Goal: Task Accomplishment & Management: Use online tool/utility

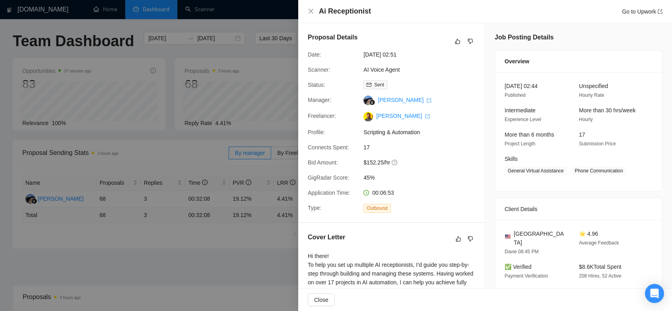
scroll to position [309, 0]
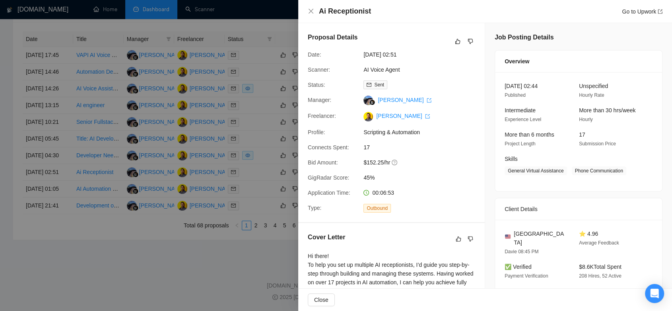
click at [109, 282] on div at bounding box center [336, 155] width 672 height 311
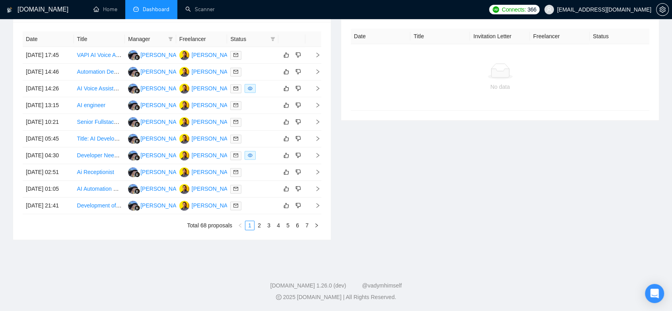
scroll to position [0, 0]
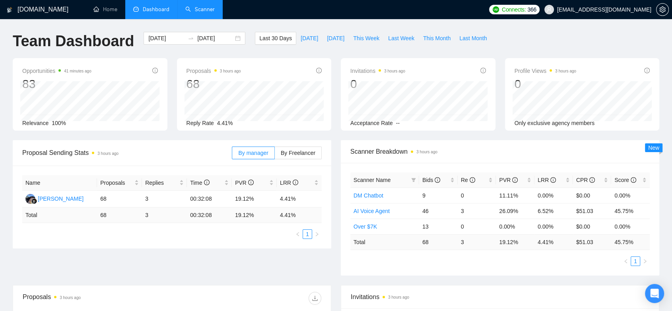
click at [200, 12] on link "Scanner" at bounding box center [199, 9] width 29 height 7
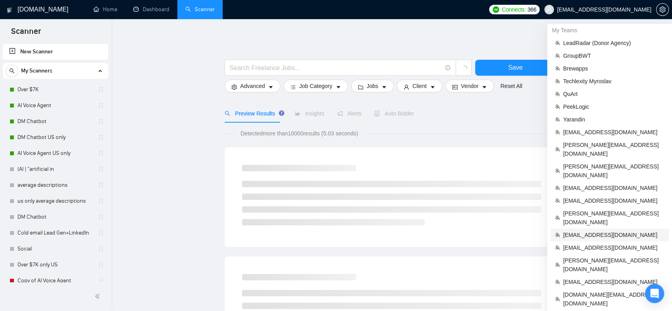
click at [600, 230] on span "[EMAIL_ADDRESS][DOMAIN_NAME]" at bounding box center [613, 234] width 101 height 9
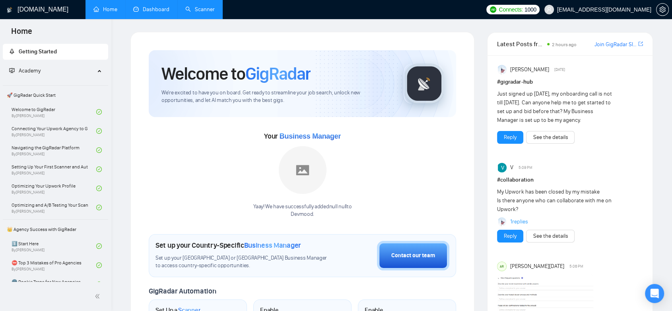
click at [150, 9] on link "Dashboard" at bounding box center [151, 9] width 36 height 7
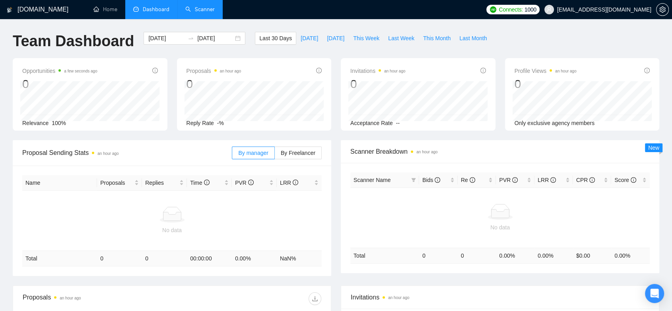
click at [197, 6] on link "Scanner" at bounding box center [199, 9] width 29 height 7
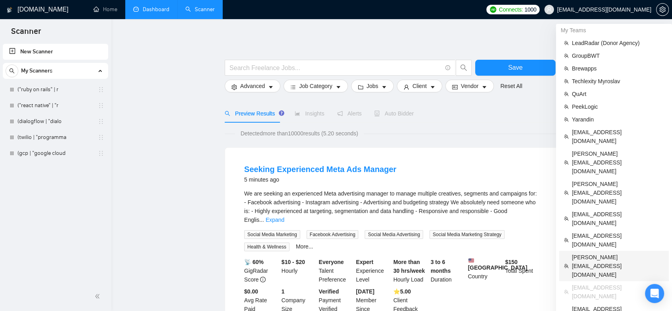
click at [598, 253] on span "[PERSON_NAME][EMAIL_ADDRESS][DOMAIN_NAME]" at bounding box center [618, 266] width 92 height 26
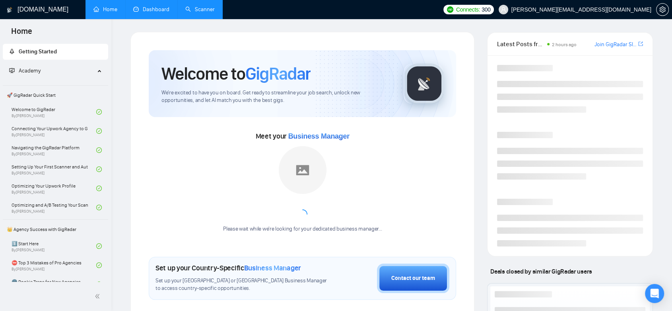
click at [150, 10] on link "Dashboard" at bounding box center [151, 9] width 36 height 7
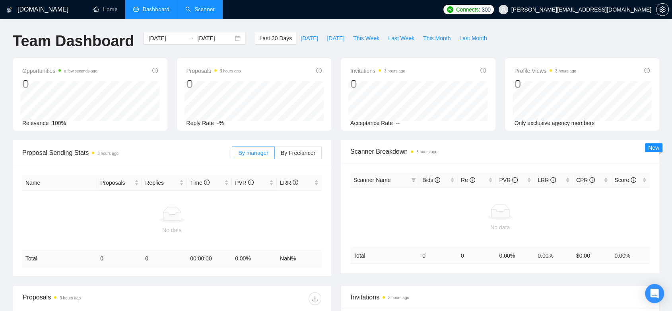
click at [200, 6] on link "Scanner" at bounding box center [199, 9] width 29 height 7
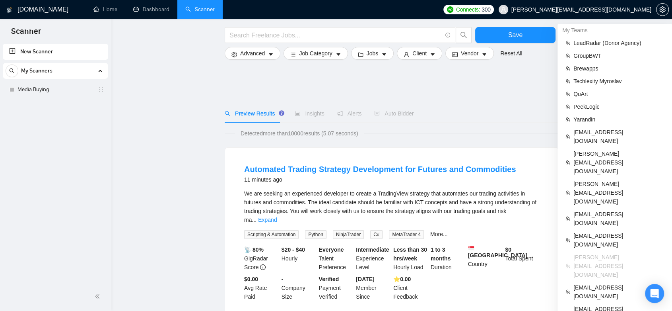
scroll to position [44, 0]
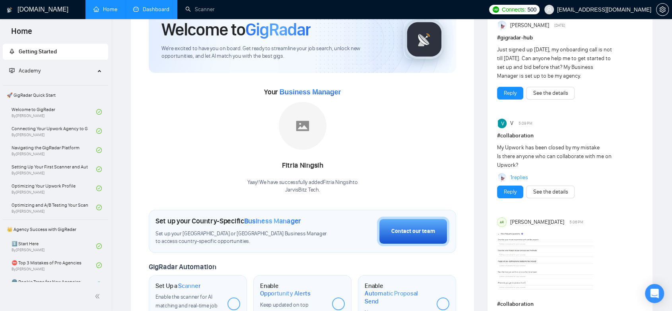
click at [152, 9] on link "Dashboard" at bounding box center [151, 9] width 36 height 7
click at [210, 8] on link "Scanner" at bounding box center [199, 9] width 29 height 7
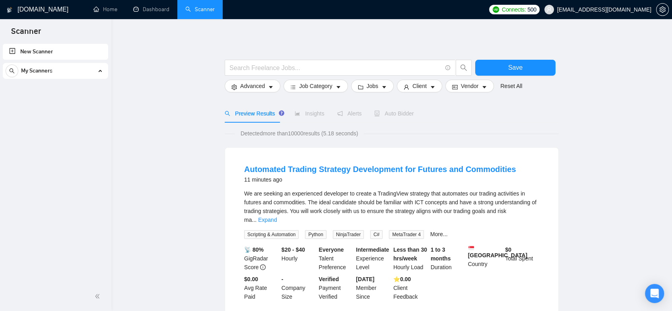
click at [73, 72] on div "My Scanners" at bounding box center [56, 71] width 100 height 16
click at [155, 8] on link "Dashboard" at bounding box center [151, 9] width 36 height 7
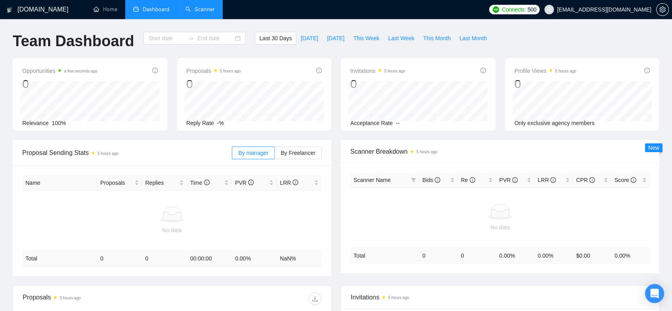
type input "[DATE]"
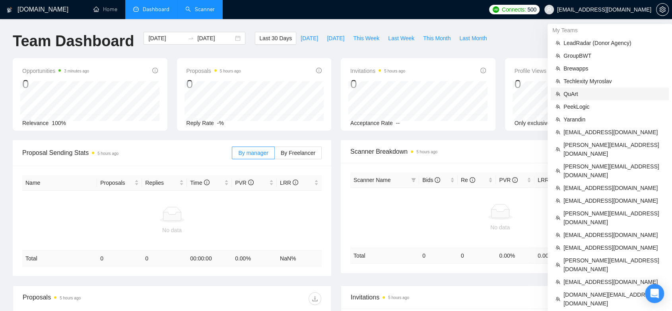
click at [585, 95] on span "QuArt" at bounding box center [613, 93] width 101 height 9
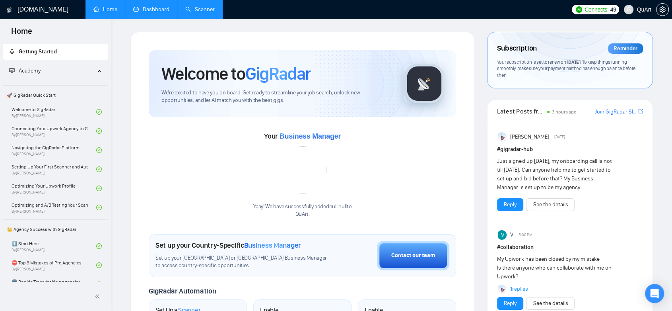
click at [640, 10] on span "QuArt" at bounding box center [644, 10] width 15 height 0
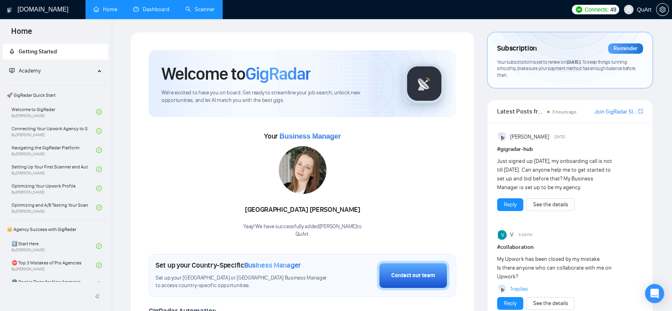
click at [151, 11] on link "Dashboard" at bounding box center [151, 9] width 36 height 7
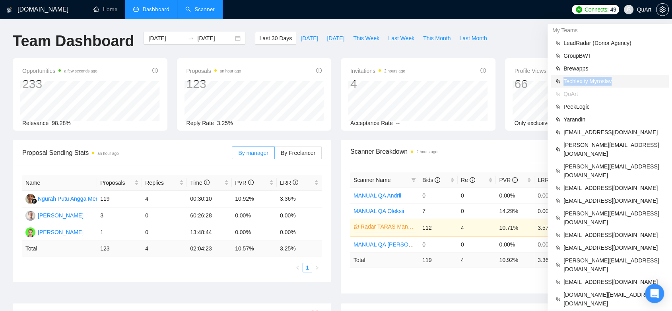
copy span "Techlexity Myroslav"
drag, startPoint x: 621, startPoint y: 84, endPoint x: 561, endPoint y: 82, distance: 59.3
click at [561, 82] on li "Techlexity Myroslav" at bounding box center [610, 81] width 118 height 13
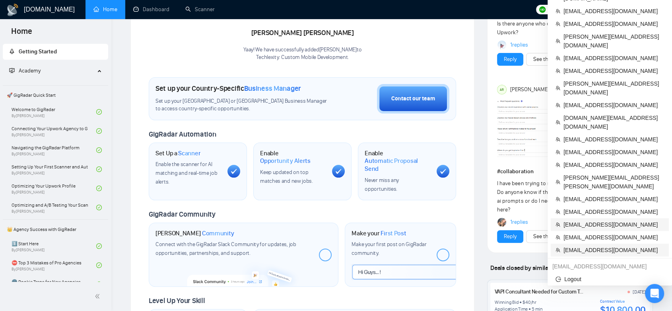
scroll to position [177, 0]
click at [591, 79] on span "[PERSON_NAME][EMAIL_ADDRESS][DOMAIN_NAME]" at bounding box center [613, 87] width 101 height 17
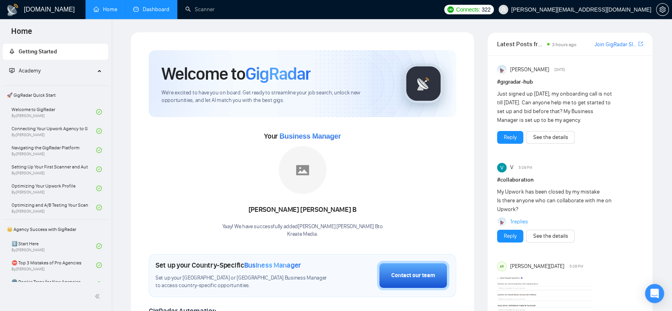
click at [162, 13] on link "Dashboard" at bounding box center [151, 9] width 36 height 7
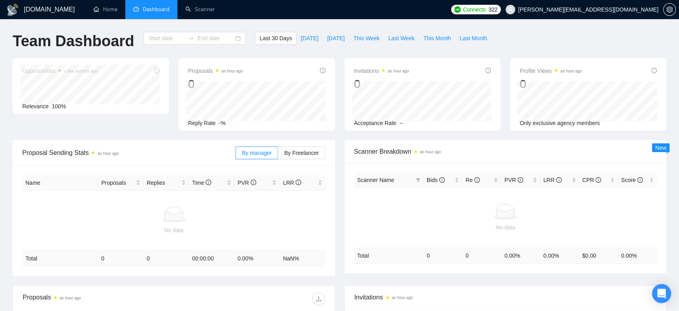
type input "[DATE]"
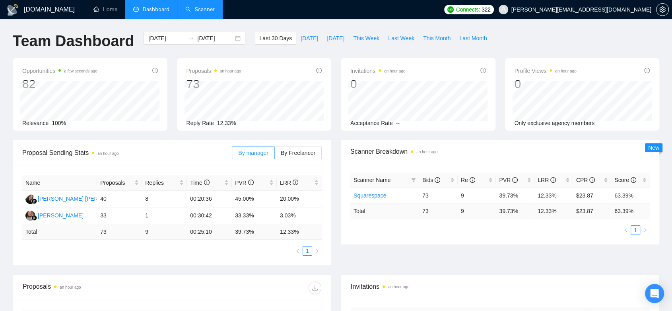
click at [201, 6] on link "Scanner" at bounding box center [199, 9] width 29 height 7
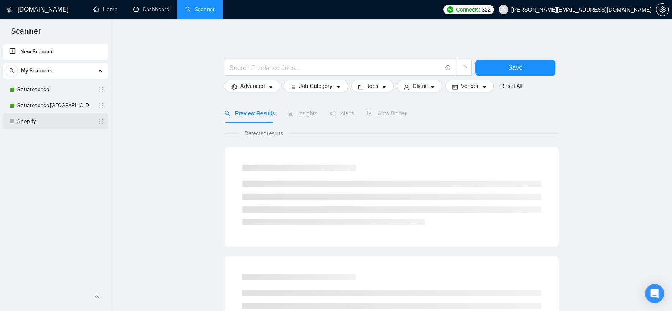
click at [43, 123] on link "Shopify" at bounding box center [55, 121] width 76 height 16
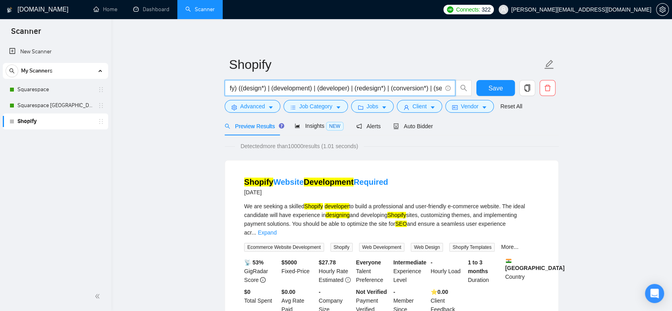
scroll to position [0, 21]
drag, startPoint x: 324, startPoint y: 90, endPoint x: 449, endPoint y: 94, distance: 125.7
click at [450, 94] on span "(shopify) ((design*) | (development) | (developer) | (redesign*) | (conversion*…" at bounding box center [340, 88] width 231 height 16
click at [268, 107] on icon "caret-down" at bounding box center [271, 108] width 6 height 6
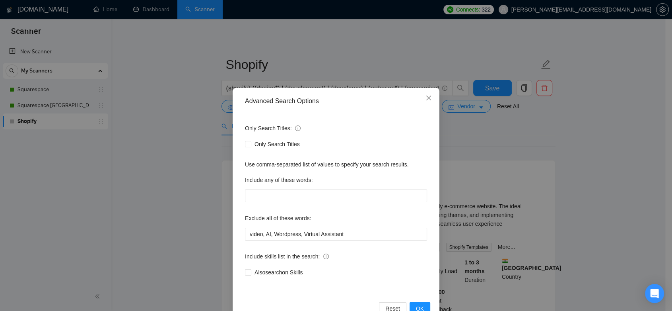
scroll to position [20, 0]
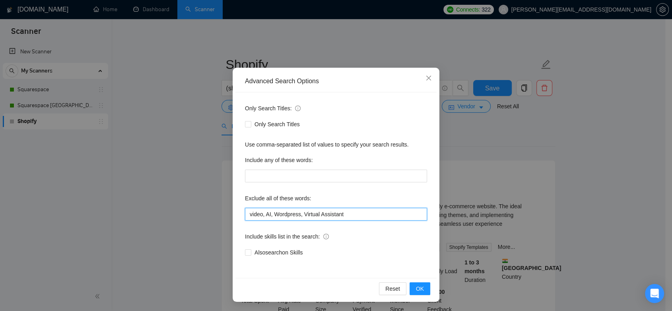
click at [299, 214] on input "video, AI, Wordpress, Virtual Assistant" at bounding box center [336, 214] width 182 height 13
click at [342, 211] on input "video, AI, Wordpress, "Virtual Assistant" at bounding box center [336, 214] width 182 height 13
type input "video, AI, Wordpress, "Virtual Assistant""
click at [419, 288] on span "OK" at bounding box center [420, 288] width 8 height 9
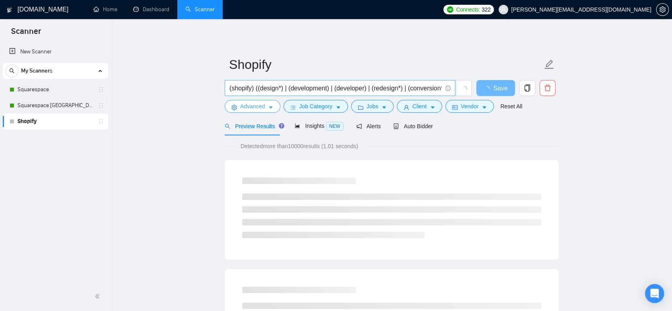
scroll to position [0, 0]
click at [329, 109] on span "Job Category" at bounding box center [315, 106] width 33 height 9
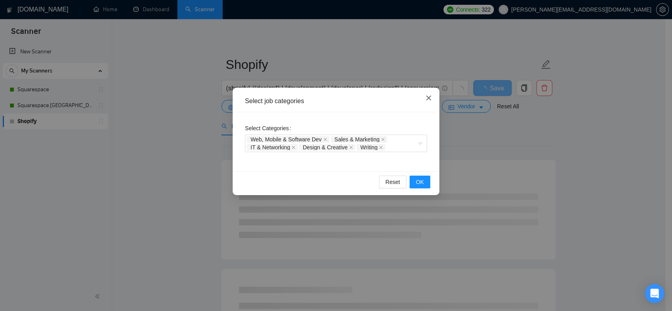
click at [431, 98] on icon "close" at bounding box center [428, 98] width 6 height 6
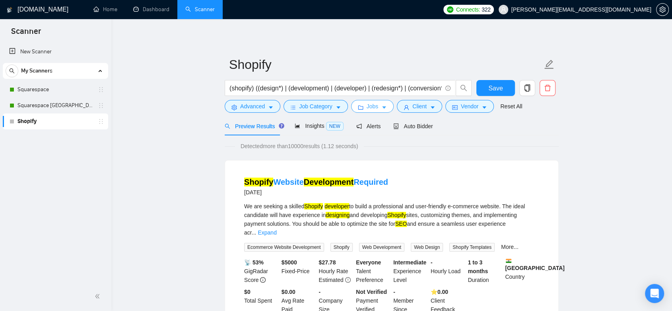
click at [382, 107] on icon "caret-down" at bounding box center [384, 108] width 4 height 2
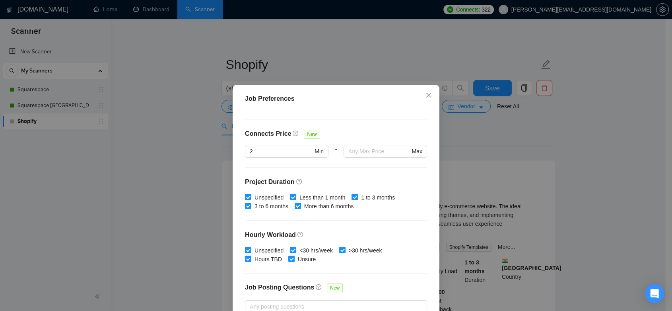
scroll to position [231, 0]
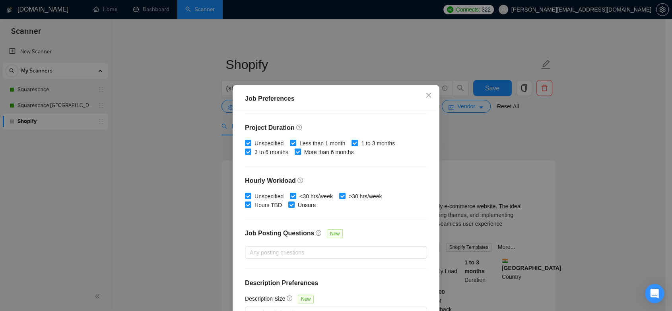
click at [506, 170] on div "Job Preferences Budget Project Type All Fixed Price Hourly Rate Fixed Price Bud…" at bounding box center [336, 155] width 672 height 311
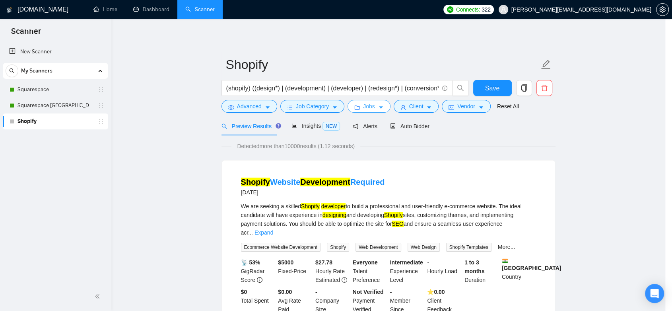
scroll to position [0, 0]
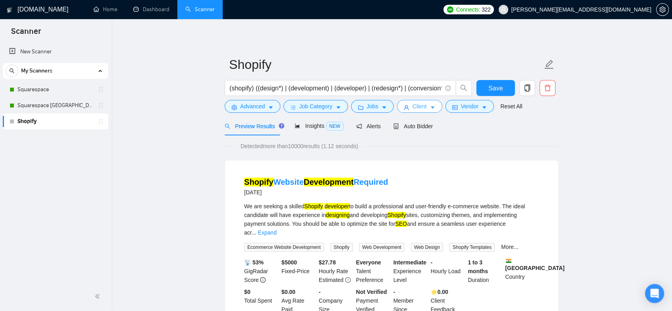
click at [424, 106] on button "Client" at bounding box center [419, 106] width 45 height 13
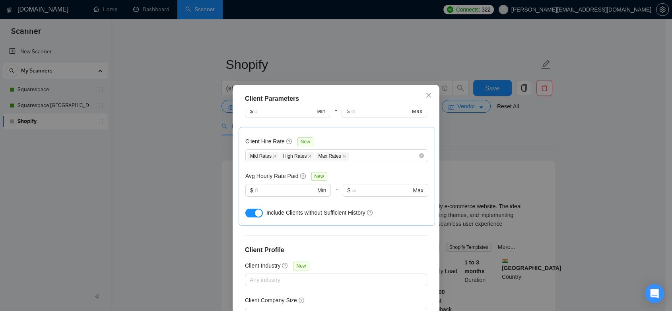
scroll to position [277, 0]
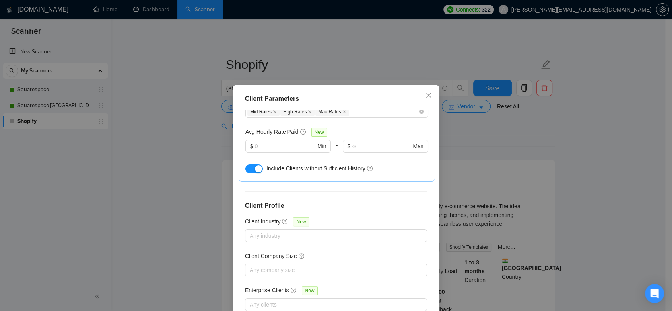
click at [491, 166] on div "Client Parameters Client Location Include Client Countries Select Exclude Clien…" at bounding box center [336, 155] width 672 height 311
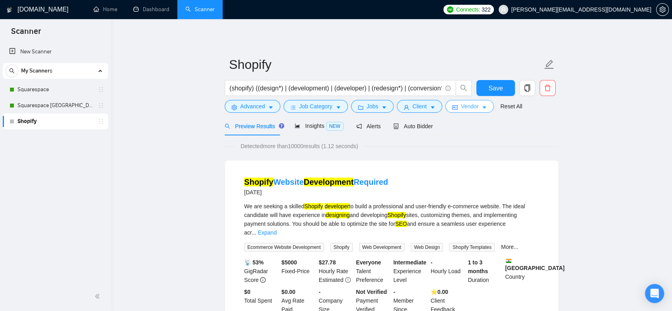
click at [462, 106] on span "Vendor" at bounding box center [469, 106] width 17 height 9
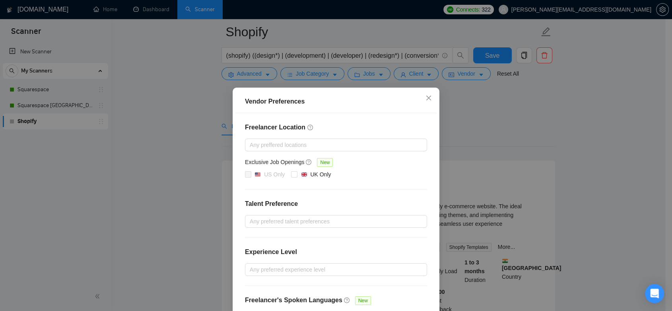
scroll to position [56, 0]
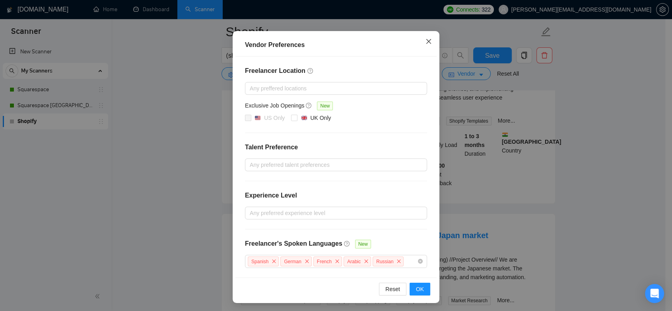
click at [425, 39] on icon "close" at bounding box center [428, 41] width 6 height 6
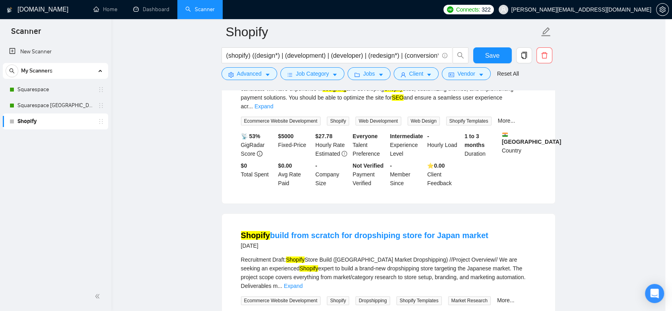
scroll to position [17, 0]
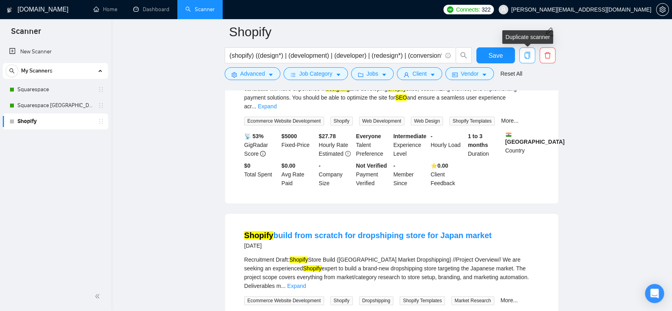
click at [525, 58] on icon "copy" at bounding box center [527, 55] width 7 height 7
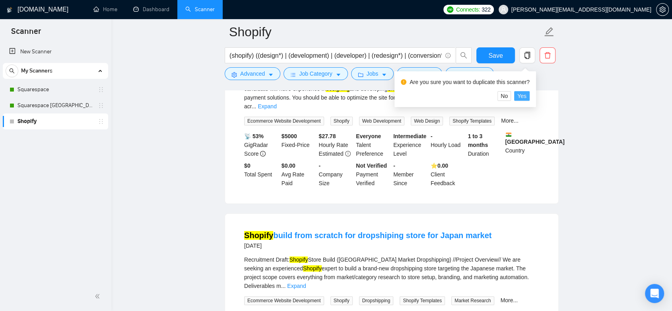
click at [525, 95] on button "Yes" at bounding box center [522, 96] width 16 height 10
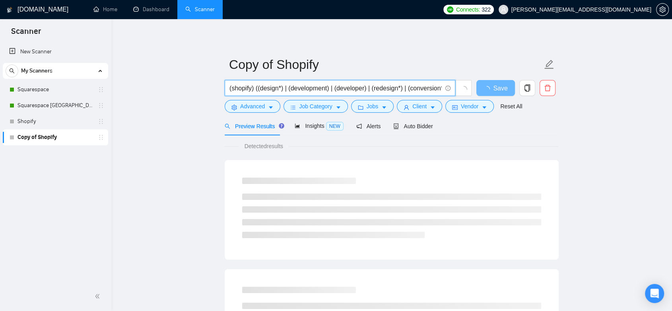
drag, startPoint x: 255, startPoint y: 88, endPoint x: 223, endPoint y: 87, distance: 31.5
click at [223, 87] on div "(shopify) ((design*) | (development) | (developer) | (redesign*) | (conversion*…" at bounding box center [348, 90] width 251 height 20
paste input "(Shopify*) | "(Shopify)" | "(Shopify" | "/Shopify")"
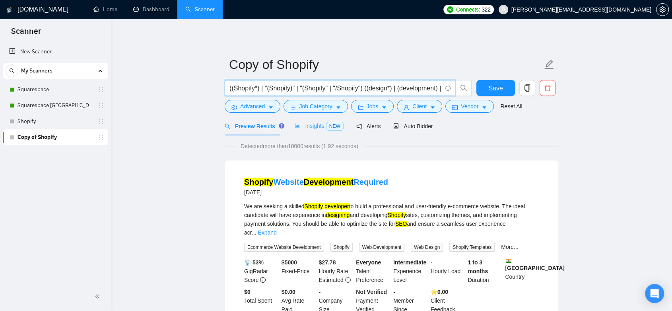
type input "((Shopify*) | "(Shopify)" | "(Shopify" | "/Shopify") ((design*) | (development)…"
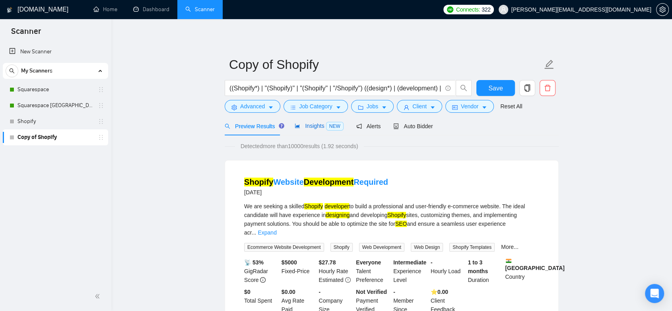
click at [303, 127] on span "Insights NEW" at bounding box center [319, 125] width 49 height 6
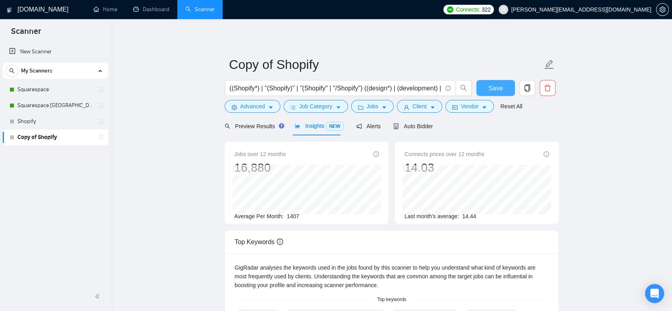
click at [503, 87] on button "Save" at bounding box center [495, 88] width 39 height 16
click at [53, 120] on link "Shopify" at bounding box center [55, 121] width 76 height 16
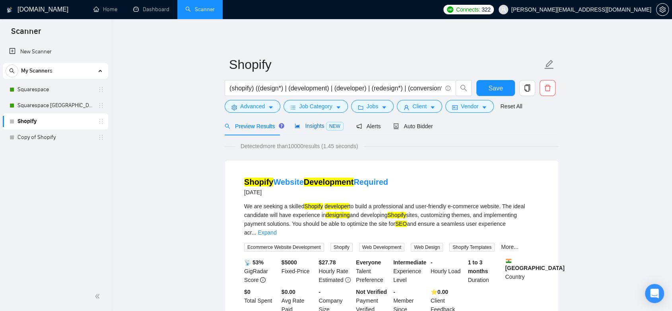
click at [309, 124] on span "Insights NEW" at bounding box center [319, 125] width 49 height 6
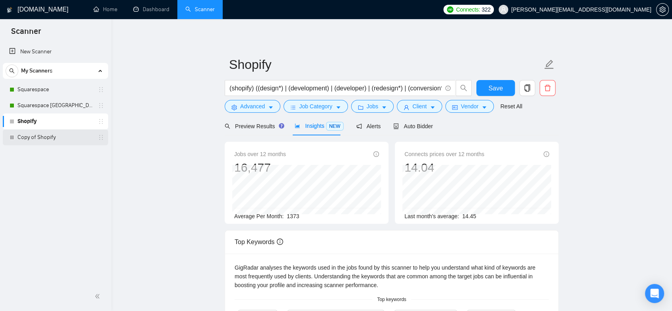
click at [57, 137] on link "Copy of Shopify" at bounding box center [55, 137] width 76 height 16
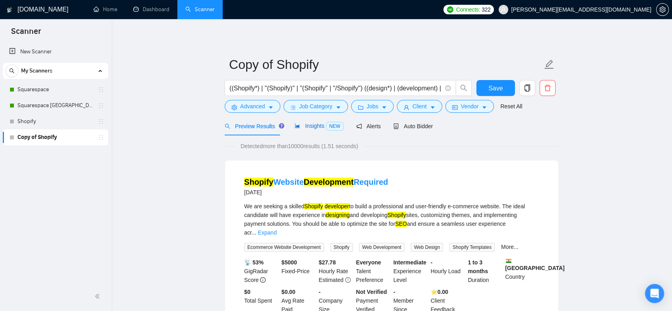
click at [314, 126] on span "Insights NEW" at bounding box center [319, 125] width 49 height 6
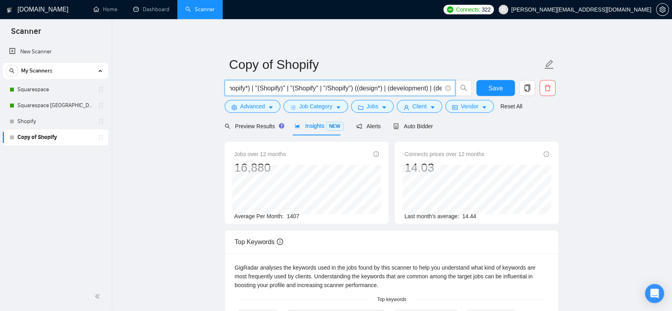
scroll to position [0, 130]
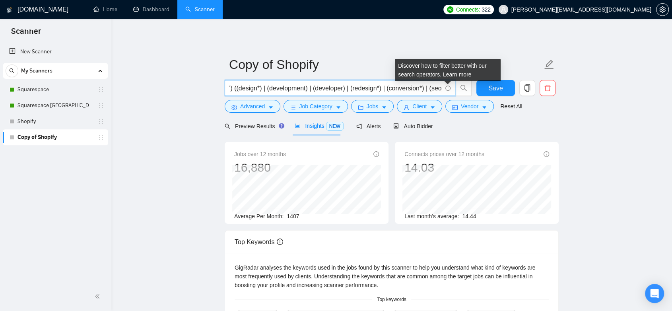
drag, startPoint x: 372, startPoint y: 87, endPoint x: 443, endPoint y: 85, distance: 71.2
click at [443, 85] on span "((Shopify*) | "(Shopify)" | "(Shopify" | "/Shopify") ((design*) | (development)…" at bounding box center [340, 88] width 231 height 16
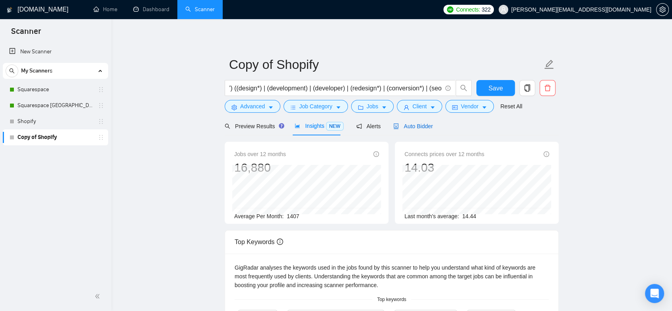
click at [410, 123] on span "Auto Bidder" at bounding box center [412, 126] width 39 height 6
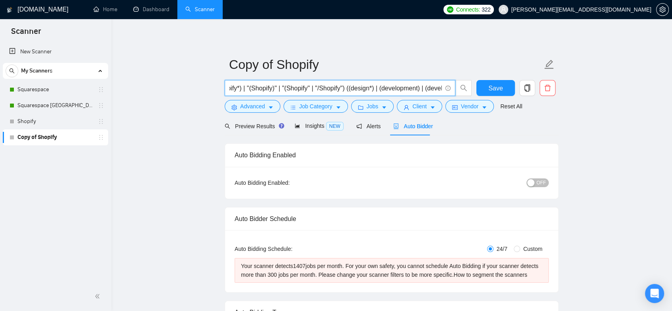
scroll to position [0, 130]
drag, startPoint x: 369, startPoint y: 89, endPoint x: 412, endPoint y: 89, distance: 42.9
click at [412, 89] on input "((Shopify*) | "(Shopify)" | "(Shopify" | "/Shopify") ((design*) | (development)…" at bounding box center [335, 88] width 212 height 10
click at [303, 89] on input "((Shopify*) | "(Shopify)" | "(Shopify" | "/Shopify") ((design*) | (development)…" at bounding box center [335, 88] width 212 height 10
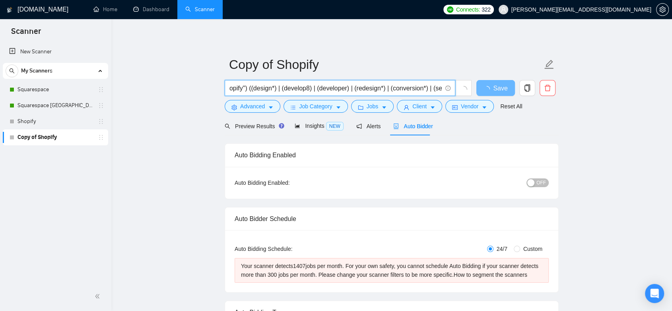
drag, startPoint x: 348, startPoint y: 88, endPoint x: 315, endPoint y: 88, distance: 32.6
click at [315, 88] on input "((Shopify*) | "(Shopify)" | "(Shopify" | "/Shopify") ((design*) | (develop8) | …" at bounding box center [335, 88] width 212 height 10
drag, startPoint x: 399, startPoint y: 88, endPoint x: 442, endPoint y: 89, distance: 43.0
click at [442, 89] on span "((Shopify*) | "(Shopify)" | "(Shopify" | "/Shopify") ((design*) | (develop*) | …" at bounding box center [340, 88] width 231 height 16
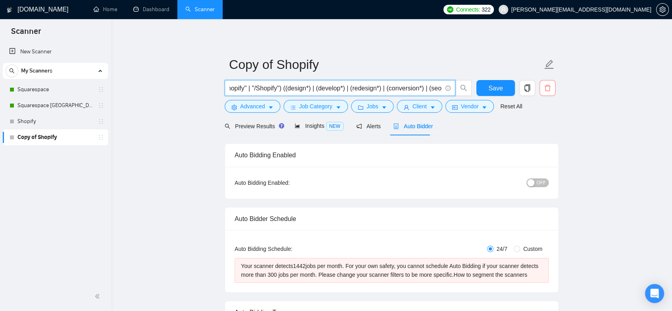
type input "((Shopify*) | "(Shopify)" | "(Shopify" | "/Shopify") ((design*) | (develop*) | …"
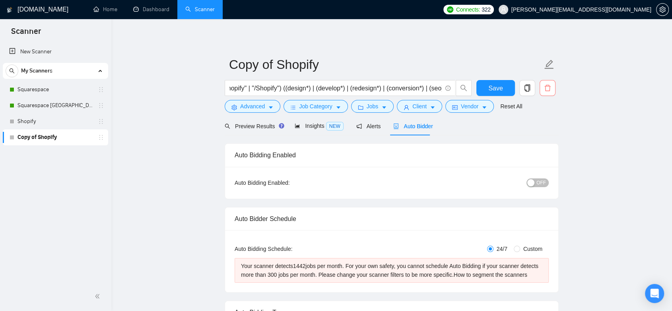
click at [545, 85] on icon "delete" at bounding box center [547, 87] width 7 height 7
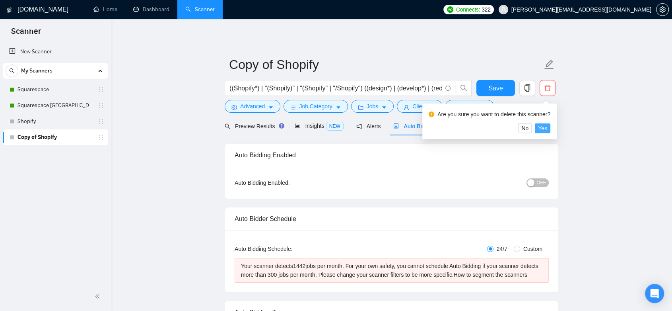
click at [539, 128] on span "Yes" at bounding box center [542, 128] width 9 height 9
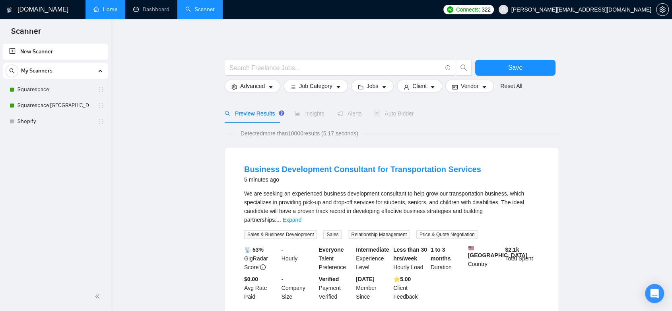
click at [112, 6] on link "Home" at bounding box center [105, 9] width 24 height 7
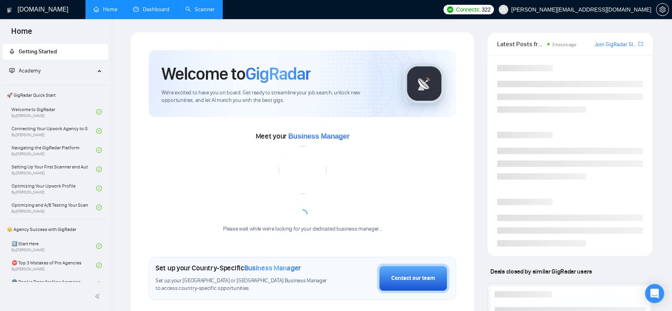
click at [139, 8] on link "Dashboard" at bounding box center [151, 9] width 36 height 7
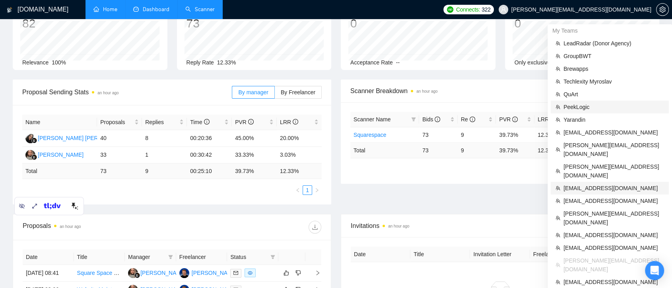
scroll to position [105, 0]
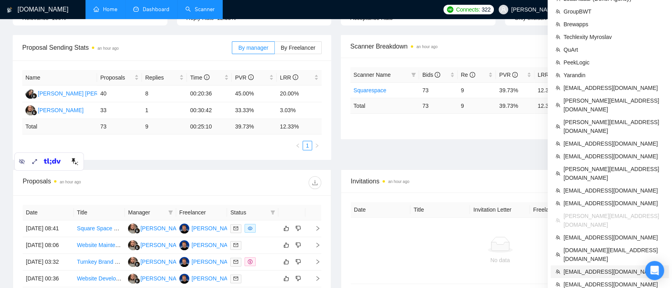
click at [602, 267] on span "[EMAIL_ADDRESS][DOMAIN_NAME]" at bounding box center [613, 271] width 101 height 9
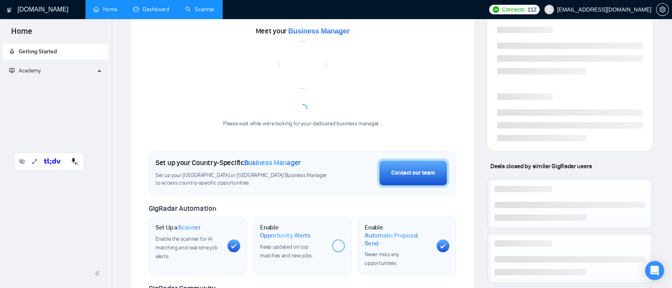
scroll to position [216, 0]
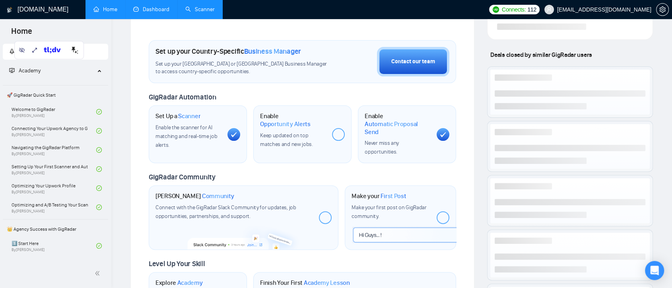
click at [149, 8] on link "Dashboard" at bounding box center [151, 9] width 36 height 7
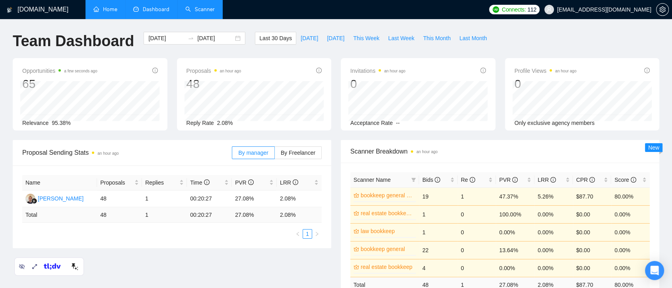
click at [193, 12] on link "Scanner" at bounding box center [199, 9] width 29 height 7
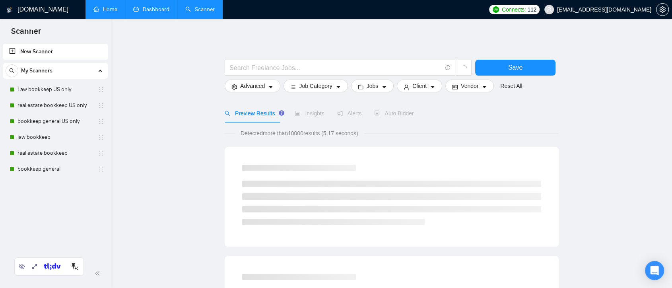
click at [151, 12] on link "Dashboard" at bounding box center [151, 9] width 36 height 7
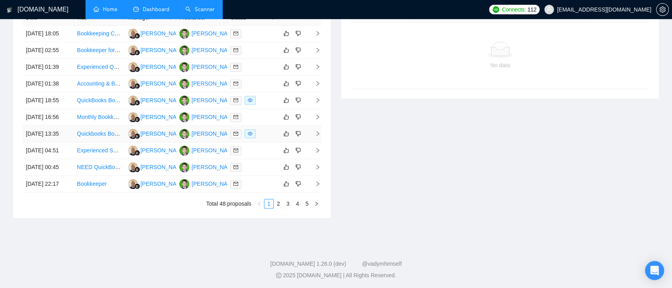
scroll to position [429, 0]
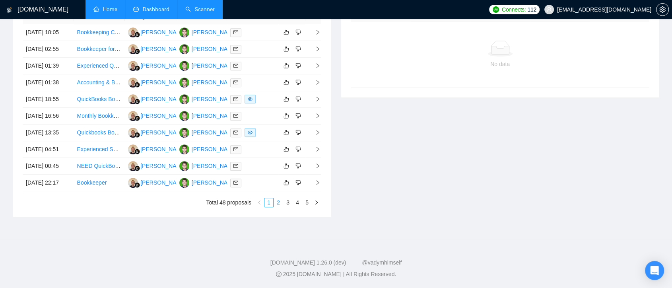
click at [278, 200] on link "2" at bounding box center [278, 202] width 9 height 9
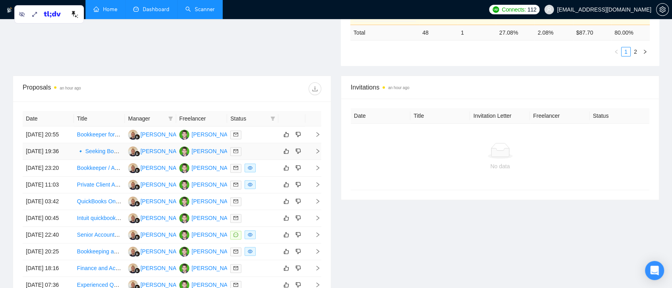
click at [211, 160] on td "[PERSON_NAME]" at bounding box center [201, 151] width 51 height 17
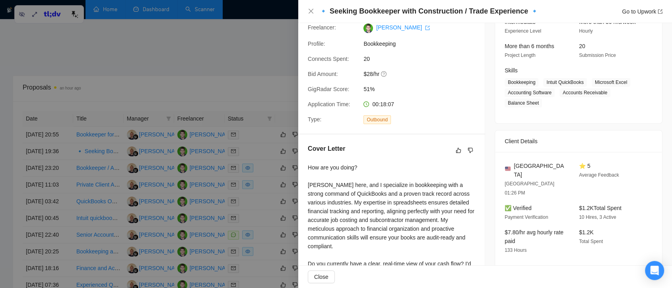
scroll to position [132, 0]
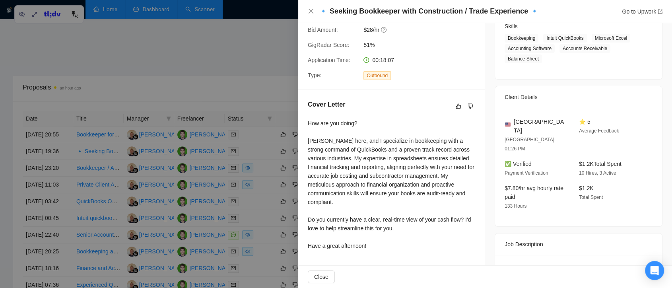
click at [258, 154] on div at bounding box center [336, 144] width 672 height 288
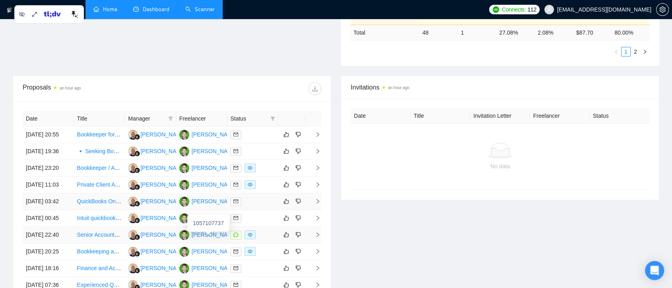
scroll to position [296, 0]
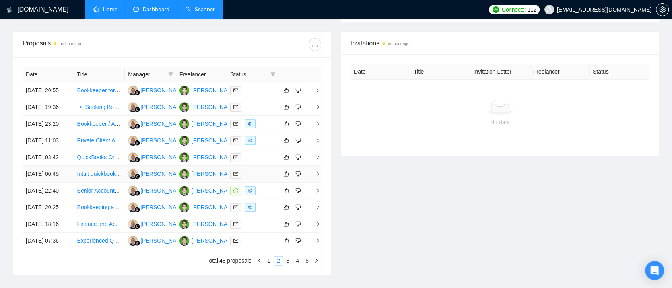
click at [206, 183] on td "[PERSON_NAME]" at bounding box center [201, 174] width 51 height 17
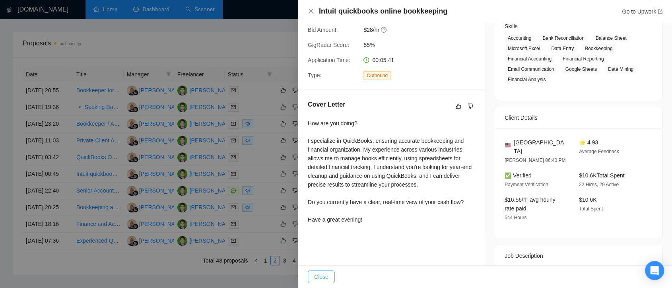
click at [320, 276] on span "Close" at bounding box center [321, 276] width 14 height 9
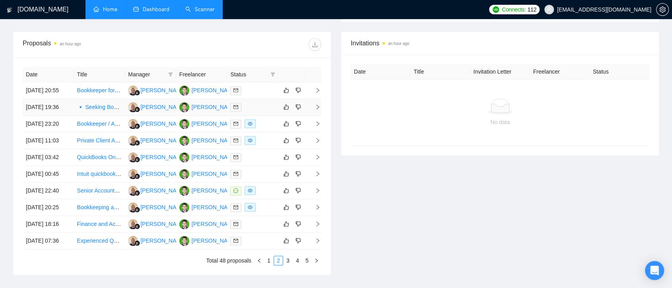
scroll to position [31, 0]
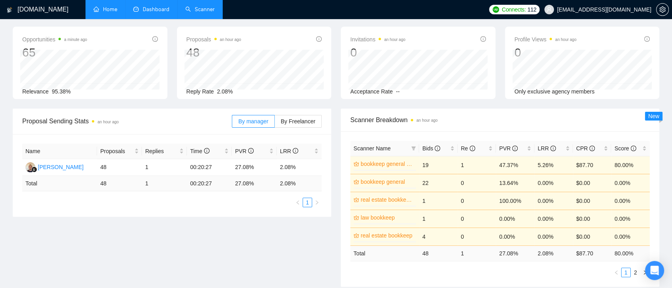
click at [203, 8] on link "Scanner" at bounding box center [199, 9] width 29 height 7
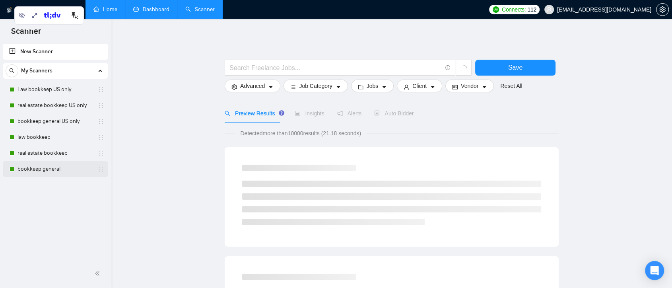
click at [62, 168] on link "bookkeep general" at bounding box center [55, 169] width 76 height 16
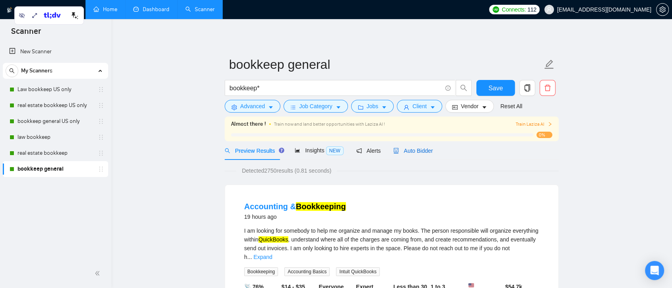
click at [418, 152] on span "Auto Bidder" at bounding box center [412, 151] width 39 height 6
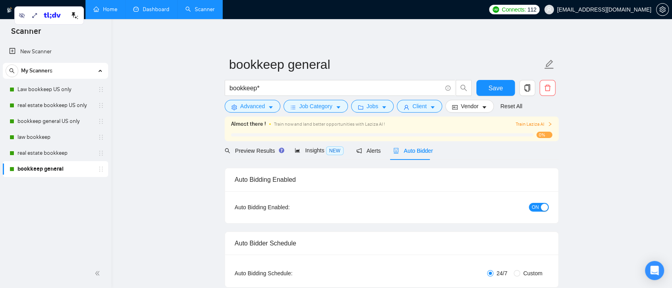
checkbox input "true"
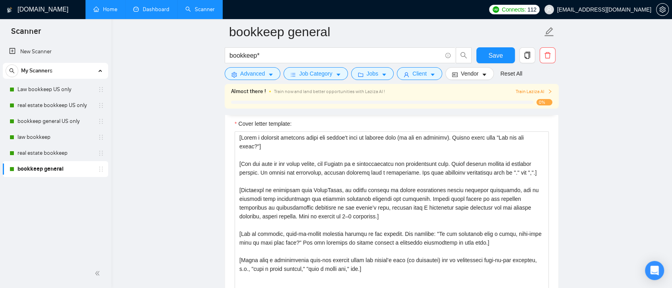
scroll to position [891, 0]
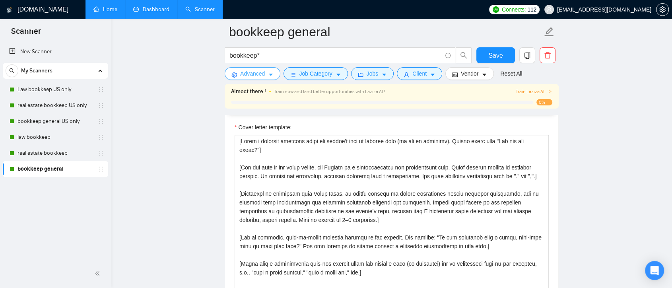
click at [270, 74] on icon "caret-down" at bounding box center [271, 75] width 6 height 6
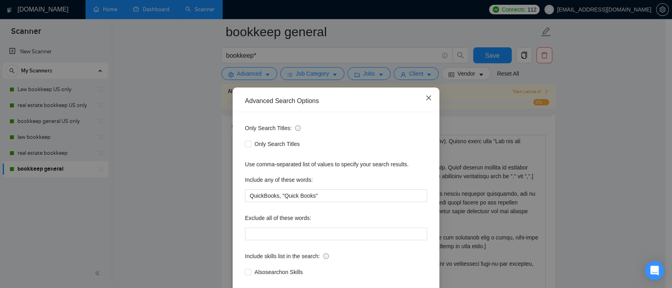
click at [427, 98] on icon "close" at bounding box center [428, 98] width 6 height 6
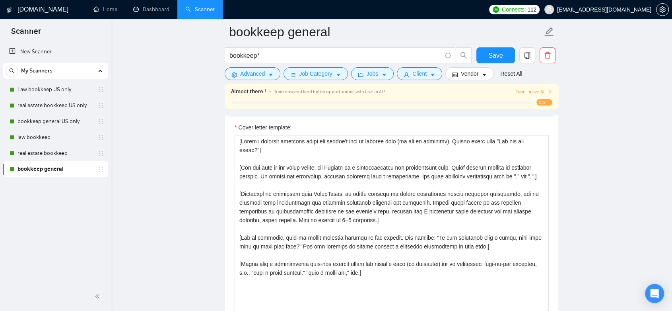
scroll to position [891, 0]
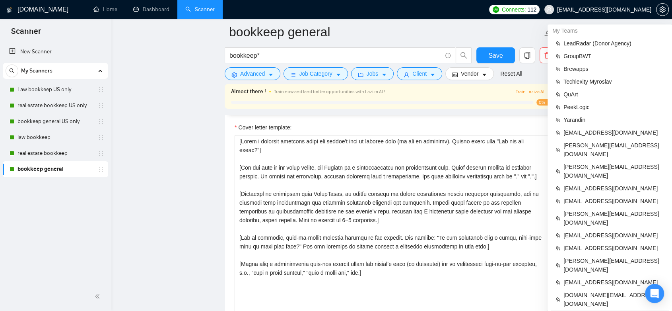
click at [610, 310] on span "[EMAIL_ADDRESS][DOMAIN_NAME]" at bounding box center [613, 316] width 101 height 9
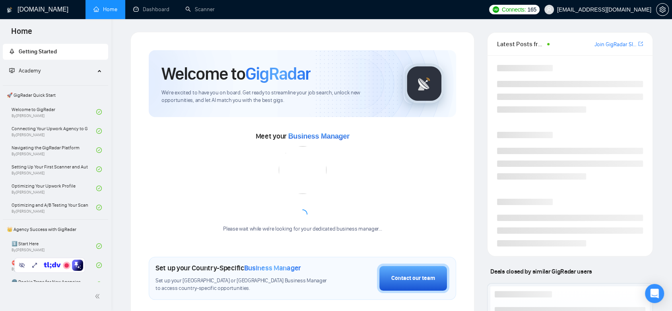
click at [150, 9] on link "Dashboard" at bounding box center [151, 9] width 36 height 7
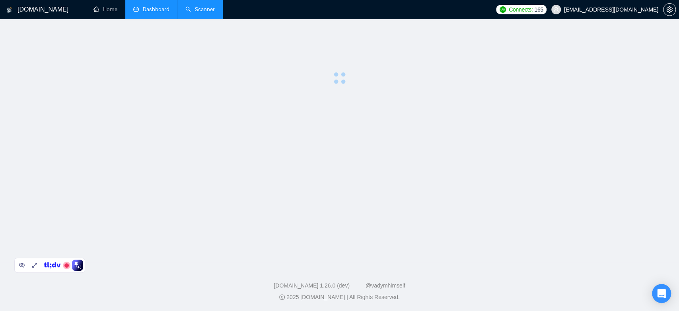
click at [204, 9] on link "Scanner" at bounding box center [199, 9] width 29 height 7
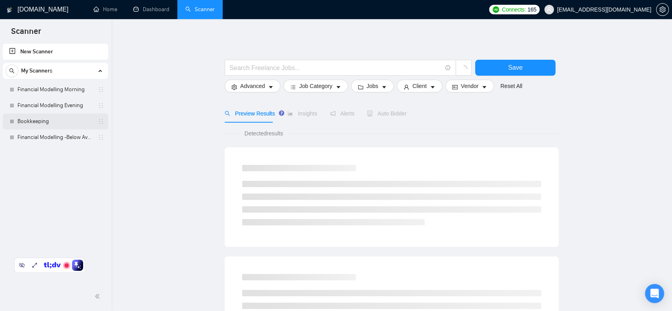
click at [61, 125] on link "Bookkeeping" at bounding box center [55, 121] width 76 height 16
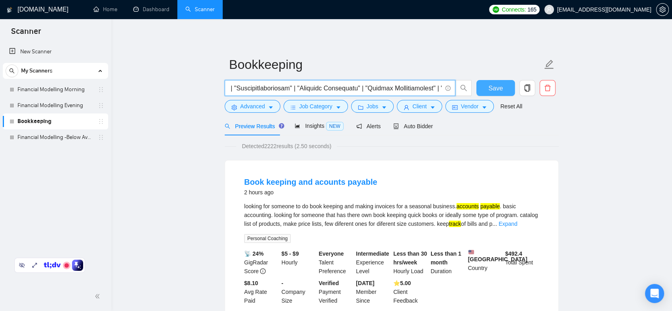
scroll to position [0, 3285]
drag, startPoint x: 229, startPoint y: 89, endPoint x: 480, endPoint y: 85, distance: 251.0
click at [480, 85] on div "Save" at bounding box center [390, 90] width 334 height 20
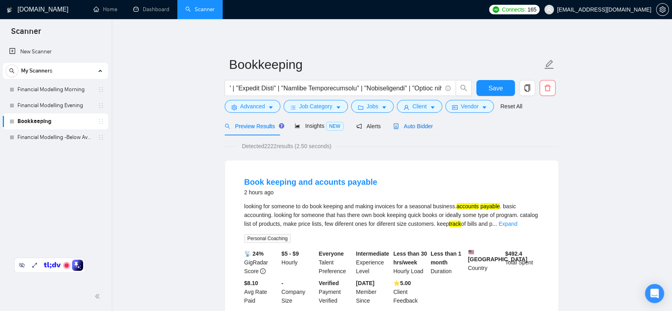
click at [410, 123] on span "Auto Bidder" at bounding box center [412, 126] width 39 height 6
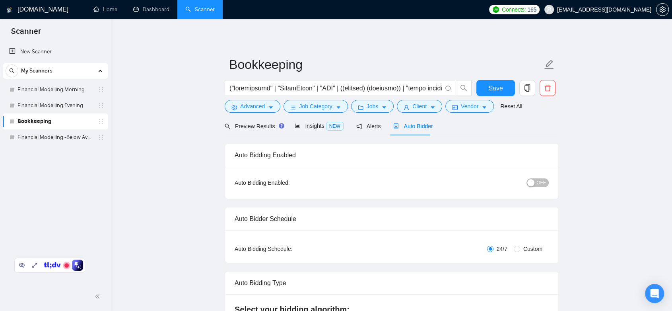
radio input "false"
radio input "true"
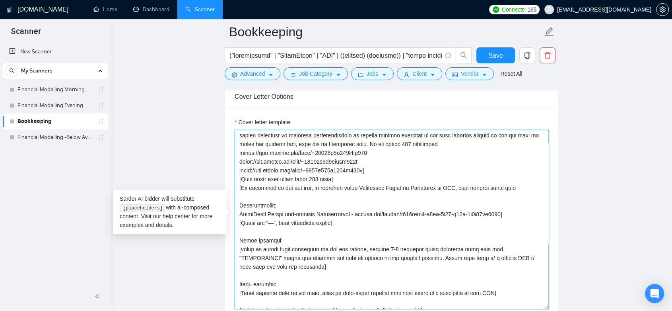
scroll to position [131, 0]
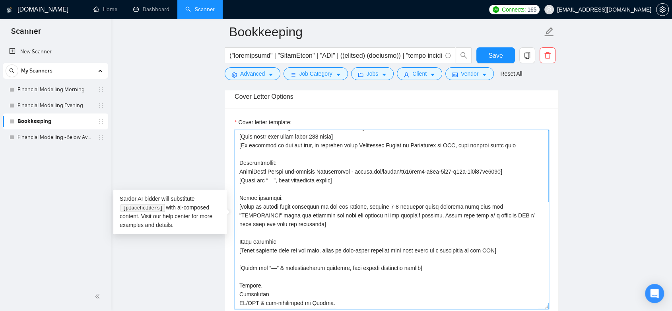
drag, startPoint x: 240, startPoint y: 133, endPoint x: 360, endPoint y: 298, distance: 204.1
click at [360, 298] on textarea "Cover letter template:" at bounding box center [392, 219] width 314 height 179
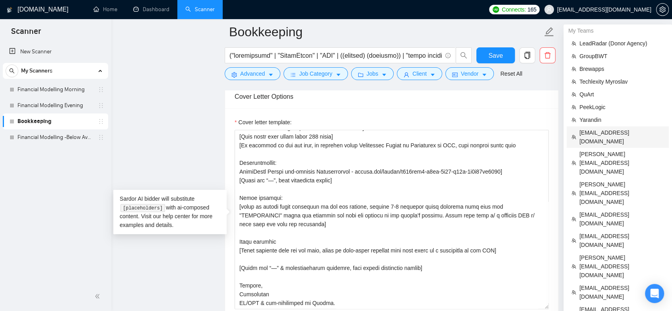
click at [626, 135] on span "[EMAIL_ADDRESS][DOMAIN_NAME]" at bounding box center [621, 136] width 85 height 17
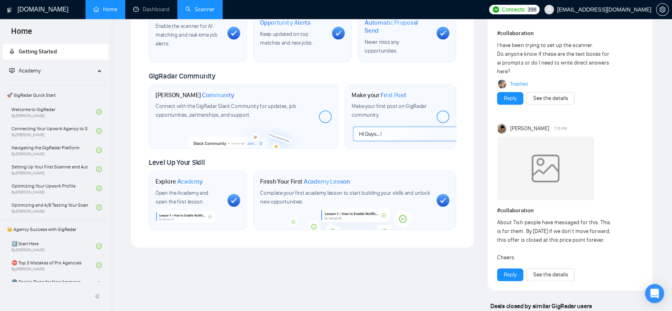
scroll to position [49, 0]
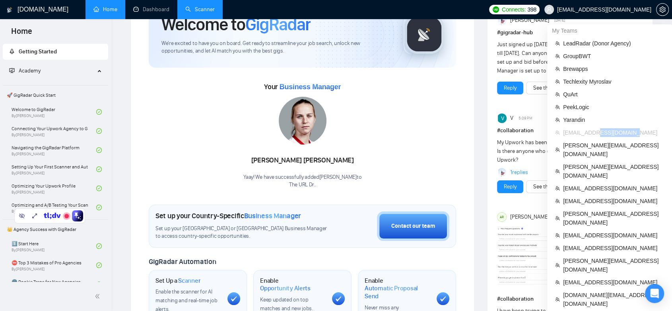
copy span "[DOMAIN_NAME]"
drag, startPoint x: 615, startPoint y: 132, endPoint x: 594, endPoint y: 132, distance: 20.3
click at [594, 132] on span "[EMAIL_ADDRESS][DOMAIN_NAME]" at bounding box center [613, 132] width 101 height 9
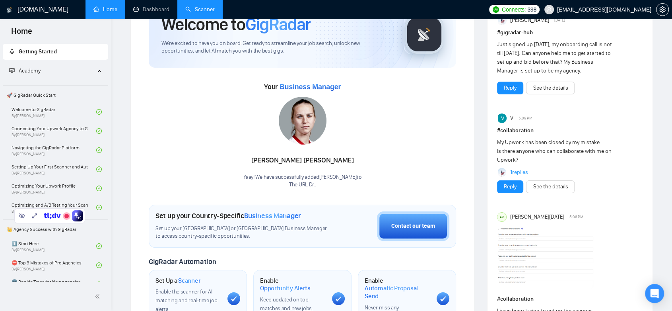
scroll to position [0, 0]
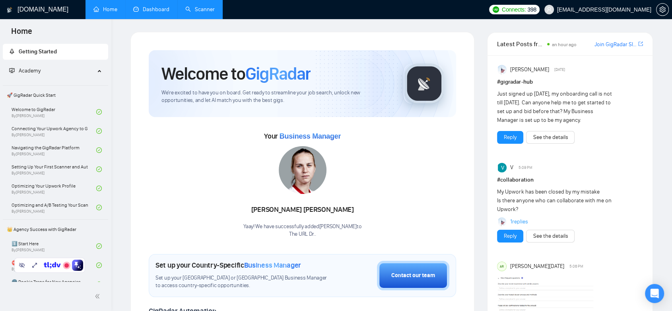
click at [156, 13] on link "Dashboard" at bounding box center [151, 9] width 36 height 7
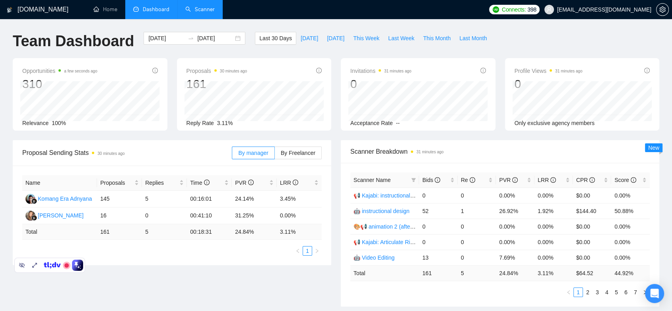
click at [195, 11] on link "Scanner" at bounding box center [199, 9] width 29 height 7
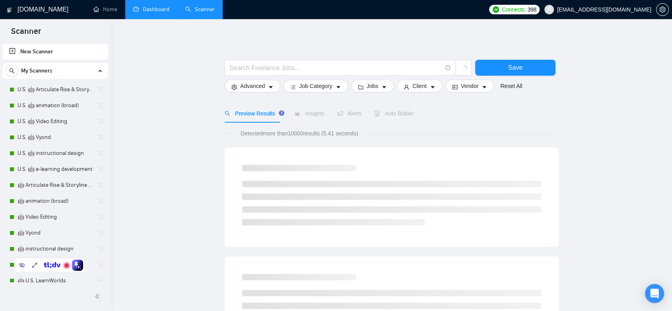
click at [138, 7] on link "Dashboard" at bounding box center [151, 9] width 36 height 7
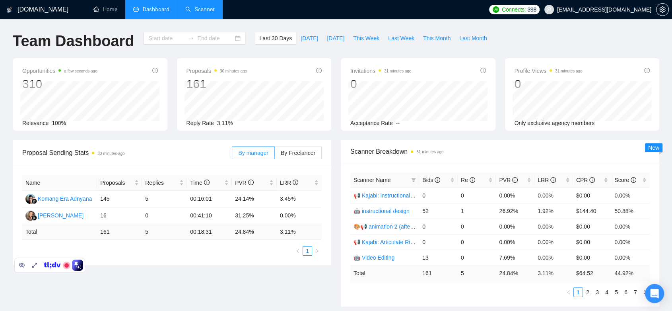
type input "[DATE]"
click at [199, 6] on link "Scanner" at bounding box center [199, 9] width 29 height 7
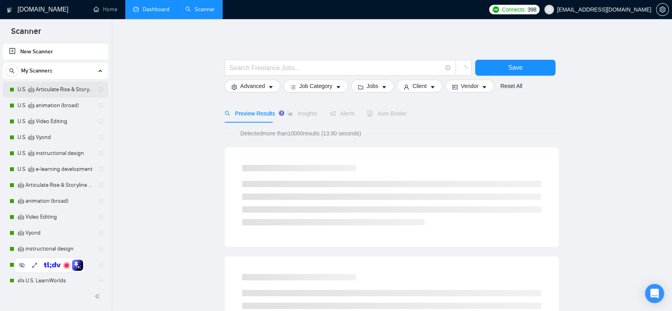
click at [73, 95] on link "U.S. 🤖 Articulate Rise & Storyline / SCORM" at bounding box center [55, 90] width 76 height 16
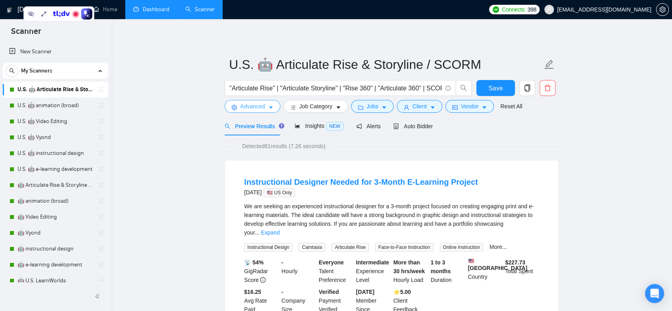
click at [264, 103] on span "Advanced" at bounding box center [252, 106] width 25 height 9
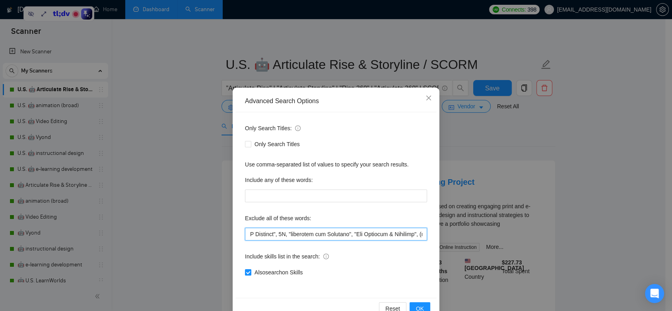
drag, startPoint x: 383, startPoint y: 233, endPoint x: 453, endPoint y: 233, distance: 70.0
click at [453, 233] on div "Advanced Search Options Only Search Titles: Only Search Titles Use comma-separa…" at bounding box center [336, 155] width 672 height 311
click at [390, 234] on input "text" at bounding box center [336, 233] width 182 height 13
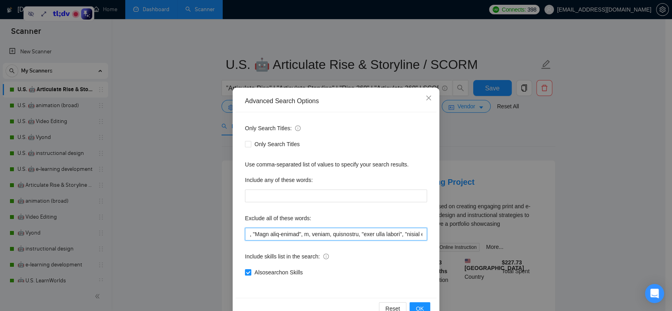
drag, startPoint x: 356, startPoint y: 236, endPoint x: 421, endPoint y: 237, distance: 64.8
click at [421, 237] on input "text" at bounding box center [336, 233] width 182 height 13
click at [365, 238] on input "text" at bounding box center [336, 233] width 182 height 13
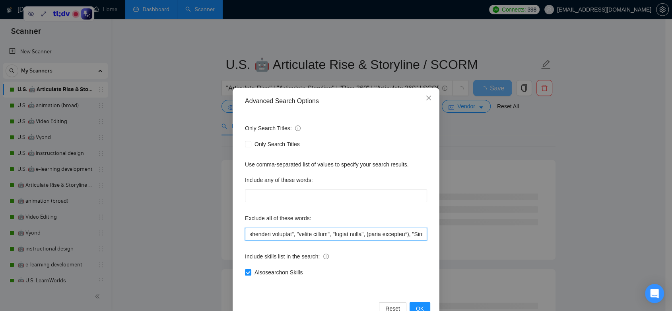
scroll to position [0, 3387]
drag, startPoint x: 362, startPoint y: 233, endPoint x: 429, endPoint y: 235, distance: 67.2
click at [429, 235] on div "Only Search Titles: Only Search Titles Use comma-separated list of values to sp…" at bounding box center [335, 204] width 201 height 185
type input ""loremi dolo", "sitame con adipiscinge", sedd, "eiusmod temporincid", "utl etdo…"
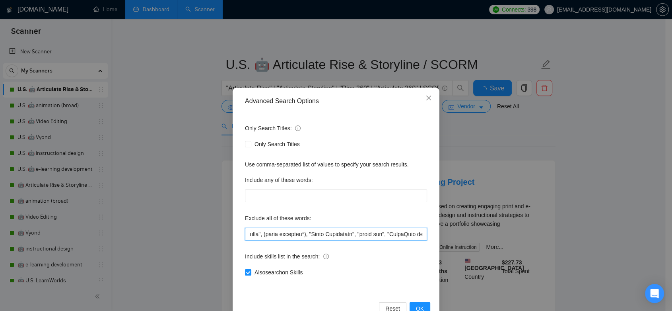
scroll to position [0, 0]
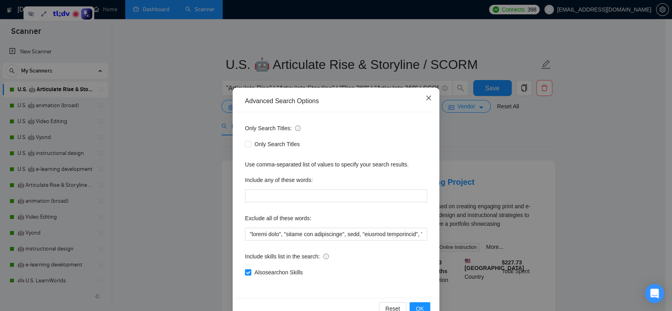
click at [425, 98] on icon "close" at bounding box center [428, 98] width 6 height 6
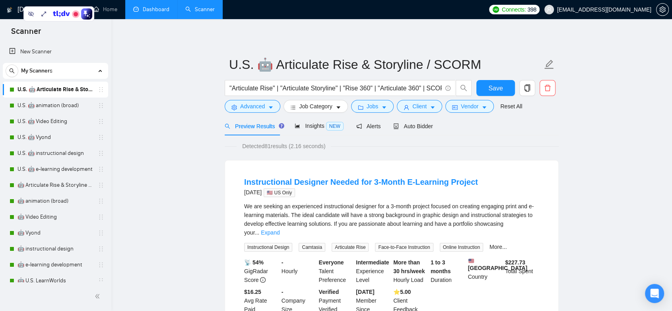
click at [375, 113] on form "U.S. 🤖 Articulate Rise & Storyline / SCORM "Articulate Rise" | "Articulate Stor…" at bounding box center [392, 84] width 334 height 65
click at [381, 105] on icon "caret-down" at bounding box center [384, 108] width 6 height 6
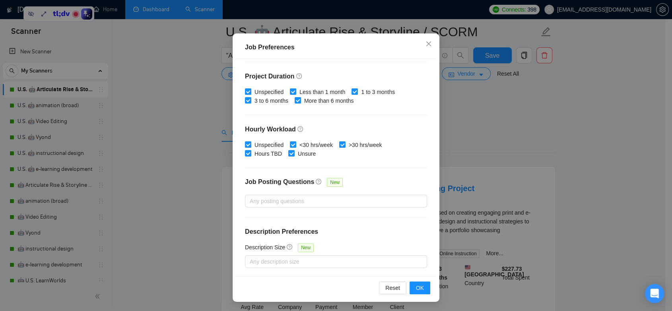
scroll to position [132, 0]
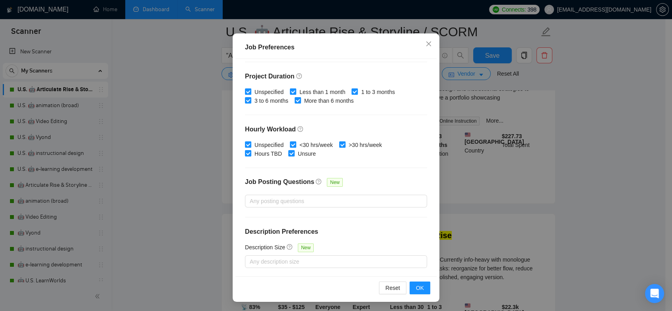
click at [480, 177] on div "Job Preferences Budget Project Type All Fixed Price Hourly Rate Fixed Price Bud…" at bounding box center [336, 155] width 672 height 311
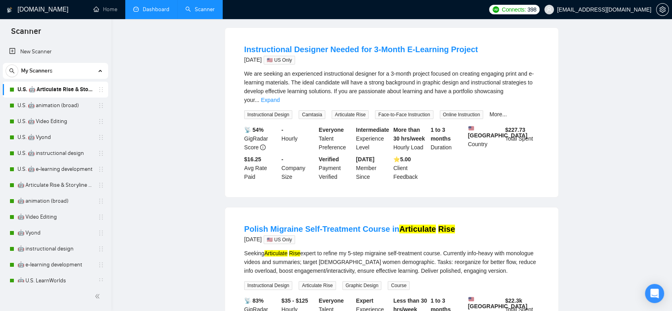
scroll to position [0, 0]
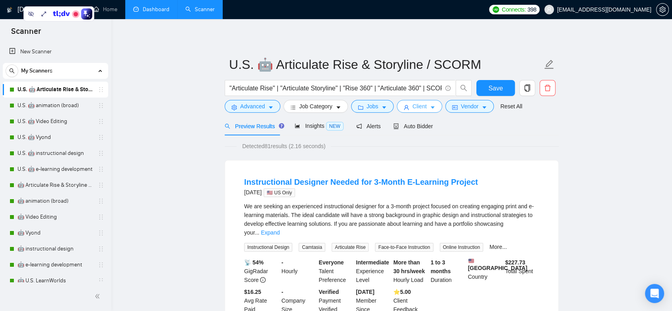
click at [430, 106] on icon "caret-down" at bounding box center [433, 108] width 6 height 6
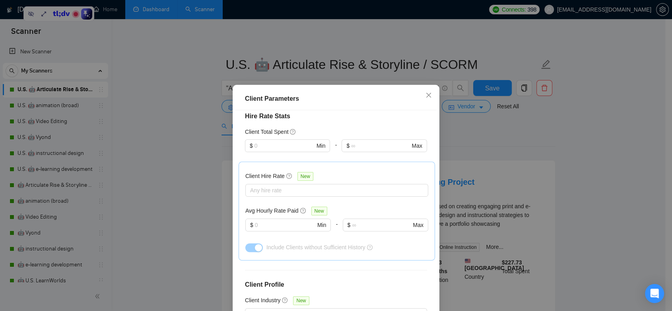
scroll to position [310, 0]
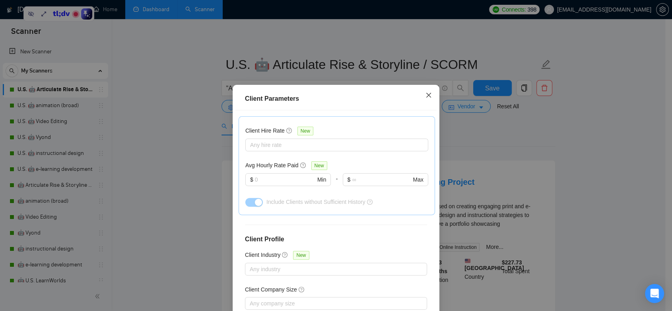
click at [425, 96] on icon "close" at bounding box center [428, 95] width 6 height 6
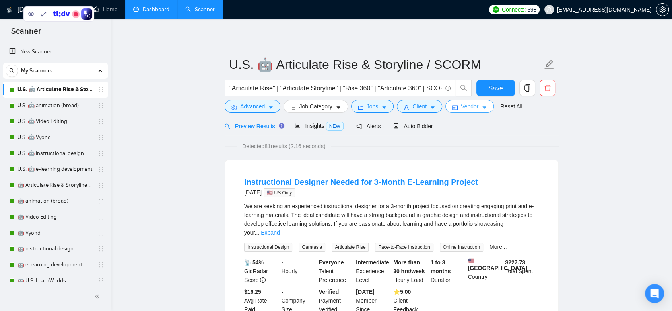
drag, startPoint x: 475, startPoint y: 107, endPoint x: 488, endPoint y: 112, distance: 14.0
click at [476, 107] on button "Vendor" at bounding box center [469, 106] width 49 height 13
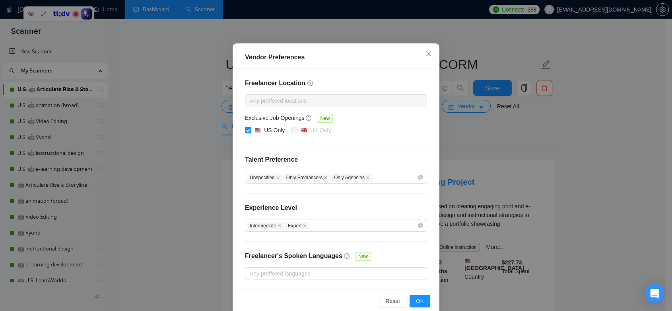
scroll to position [56, 0]
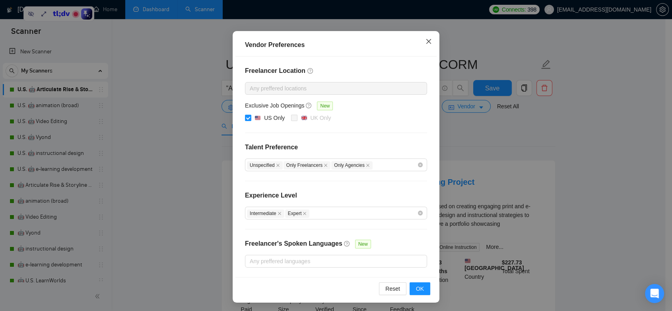
click at [426, 42] on icon "close" at bounding box center [428, 41] width 5 height 5
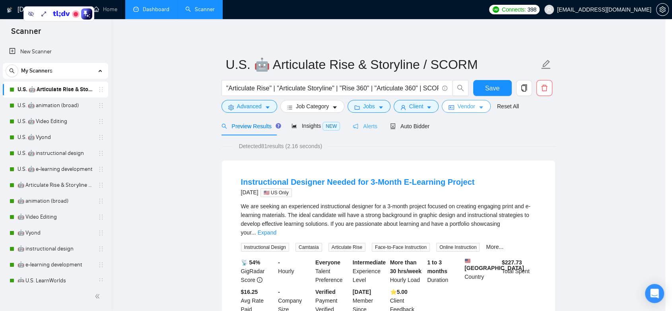
scroll to position [0, 0]
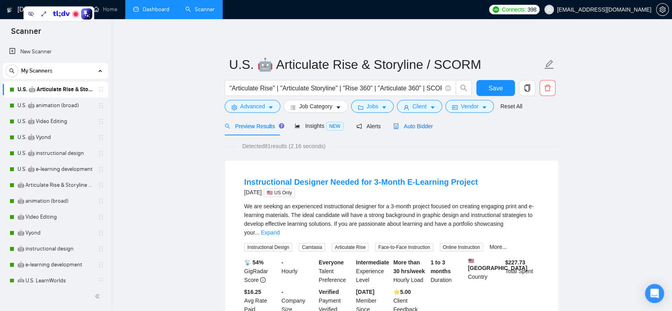
click at [407, 125] on span "Auto Bidder" at bounding box center [412, 126] width 39 height 6
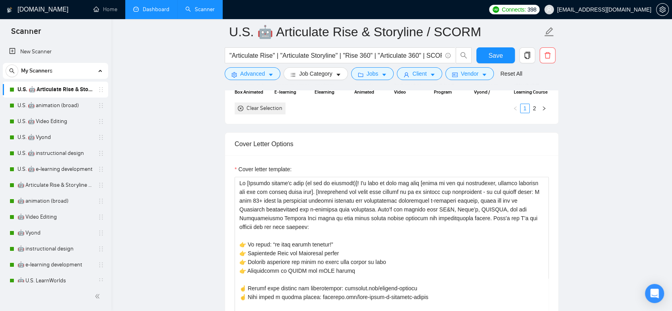
scroll to position [884, 0]
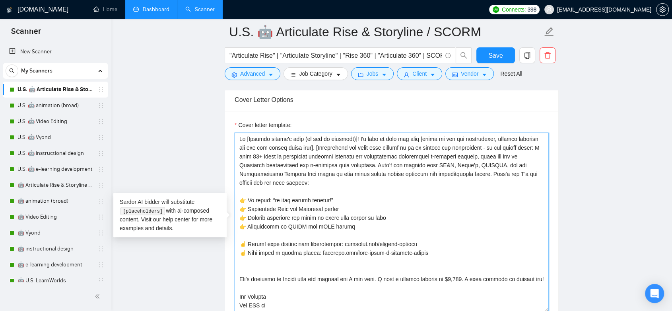
drag, startPoint x: 239, startPoint y: 188, endPoint x: 392, endPoint y: 221, distance: 155.7
click at [392, 221] on textarea "Cover letter template:" at bounding box center [392, 221] width 314 height 179
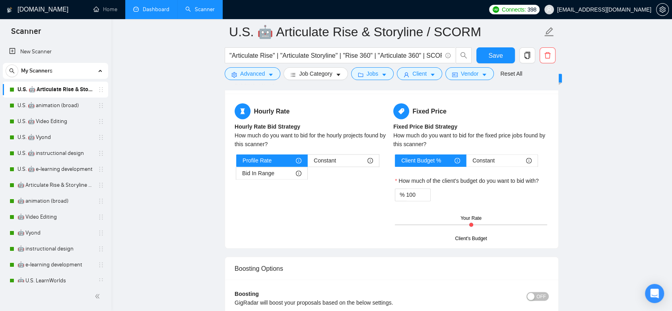
scroll to position [1104, 0]
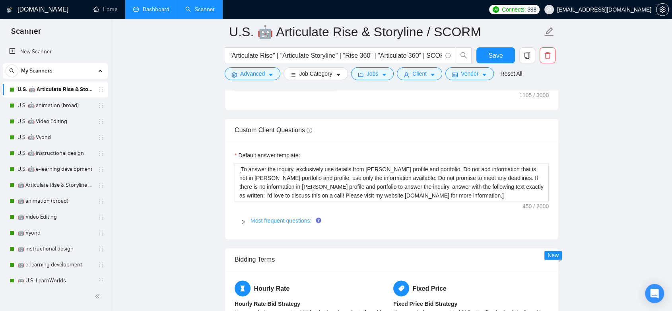
click at [291, 219] on link "Most frequent questions:" at bounding box center [281, 220] width 61 height 6
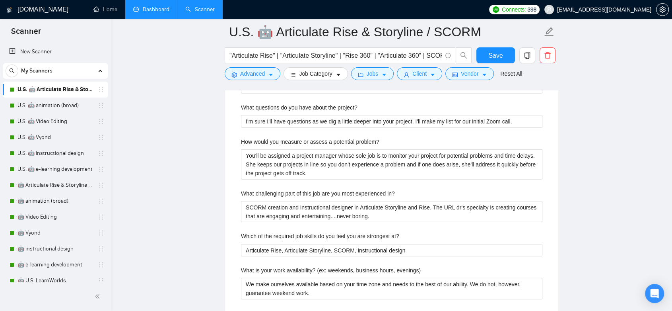
scroll to position [221, 0]
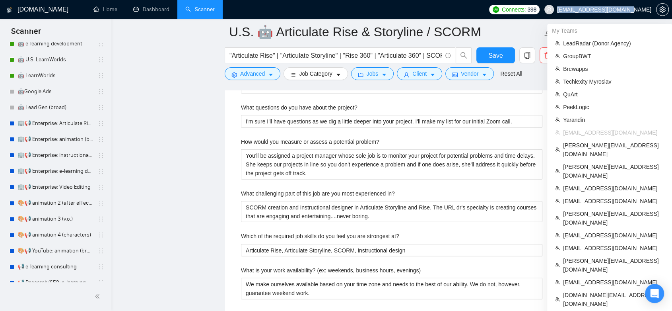
click at [649, 10] on span "[EMAIL_ADDRESS][DOMAIN_NAME]" at bounding box center [598, 9] width 117 height 25
copy span "[EMAIL_ADDRESS][DOMAIN_NAME]"
click at [594, 290] on span "[DOMAIN_NAME][EMAIL_ADDRESS][DOMAIN_NAME]" at bounding box center [613, 298] width 101 height 17
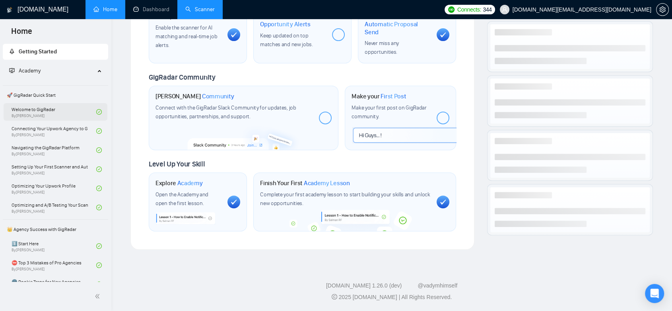
scroll to position [315, 0]
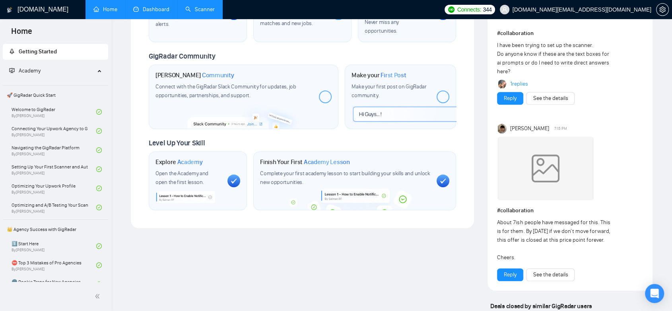
click at [150, 10] on link "Dashboard" at bounding box center [151, 9] width 36 height 7
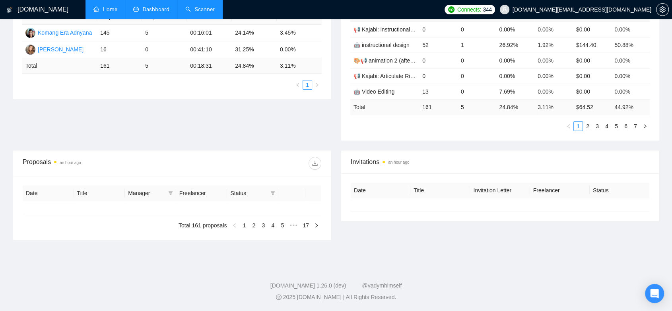
type input "[DATE]"
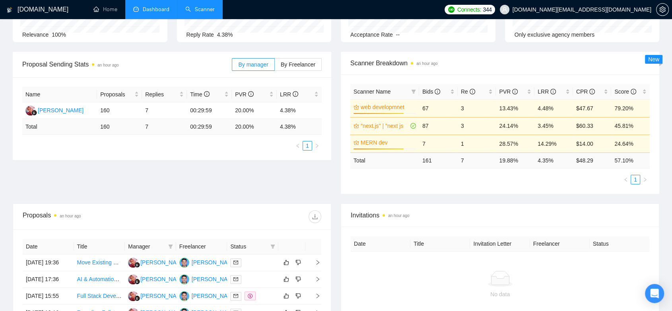
scroll to position [221, 0]
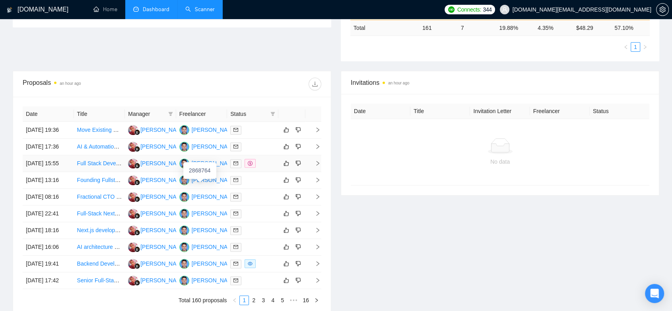
click at [217, 172] on td "[PERSON_NAME]" at bounding box center [201, 163] width 51 height 17
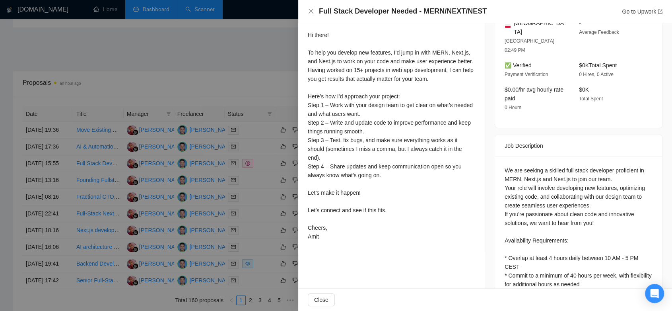
click at [257, 68] on div at bounding box center [336, 155] width 672 height 311
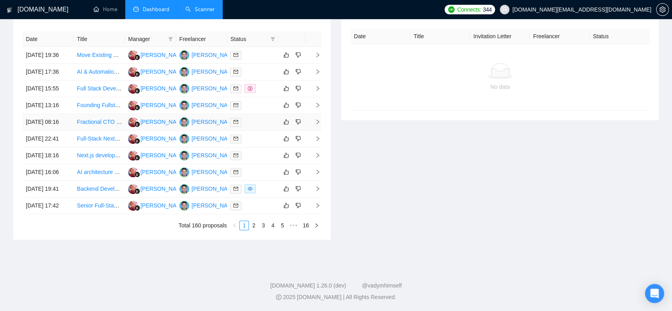
scroll to position [60, 0]
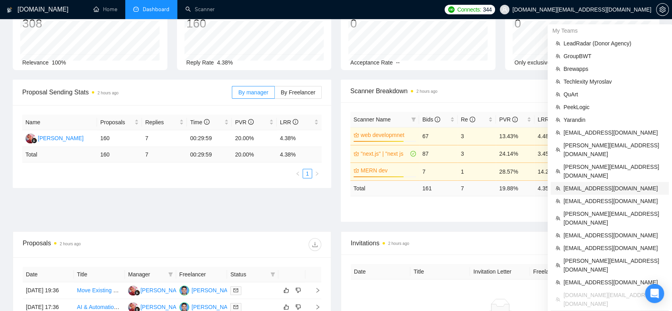
drag, startPoint x: 603, startPoint y: 276, endPoint x: 649, endPoint y: 173, distance: 112.9
click at [603, 310] on span "[EMAIL_ADDRESS][DOMAIN_NAME]" at bounding box center [613, 316] width 101 height 9
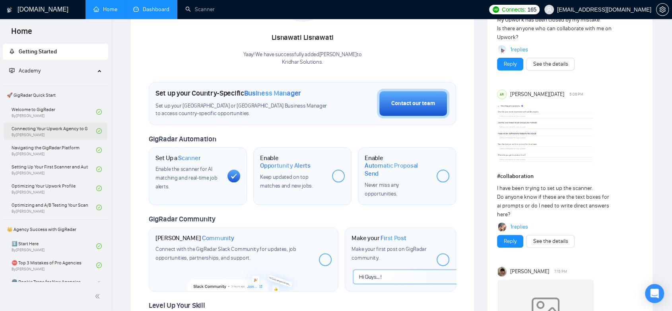
scroll to position [39, 0]
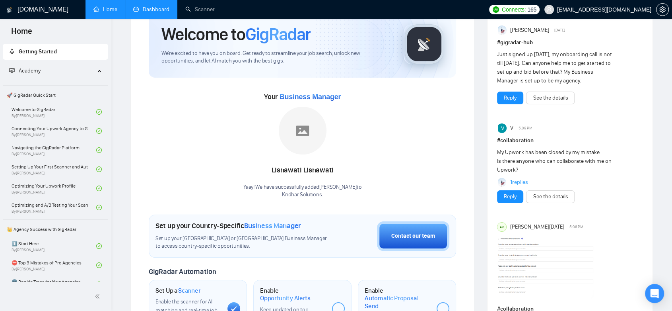
click at [153, 9] on link "Dashboard" at bounding box center [151, 9] width 36 height 7
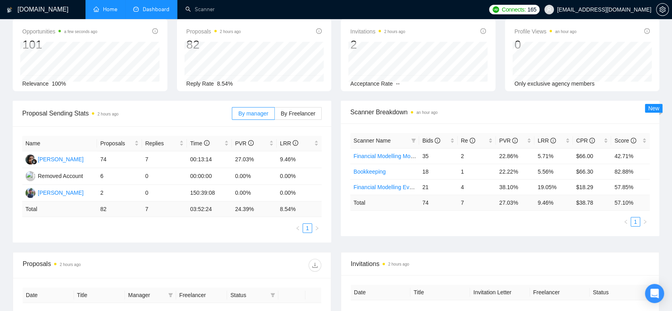
type input "[DATE]"
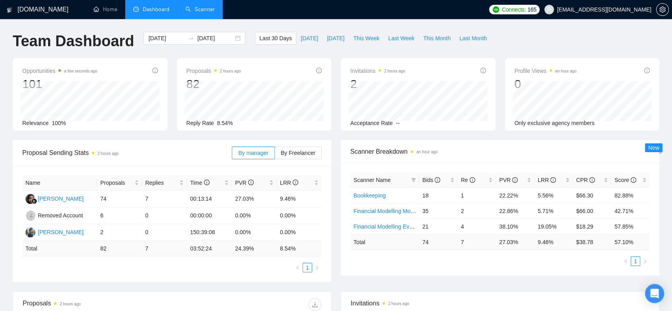
click at [214, 10] on link "Scanner" at bounding box center [199, 9] width 29 height 7
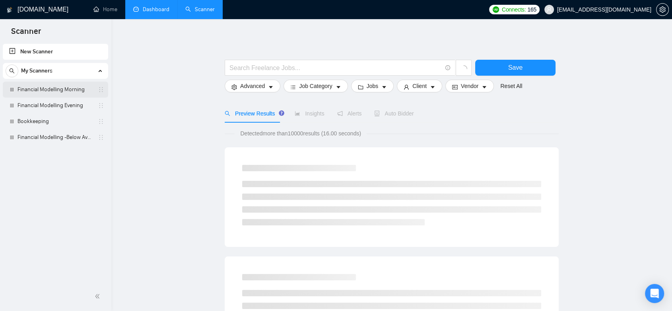
click at [58, 89] on link "Financial Modelling Morning" at bounding box center [55, 90] width 76 height 16
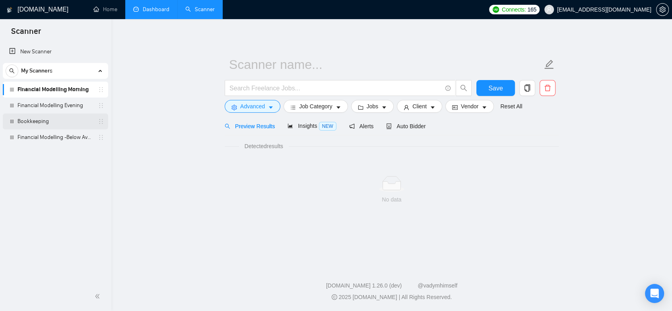
click at [45, 123] on link "Bookkeeping" at bounding box center [55, 121] width 76 height 16
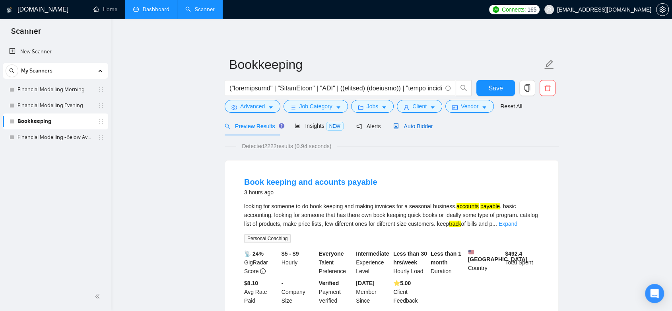
click at [410, 129] on span "Auto Bidder" at bounding box center [412, 126] width 39 height 6
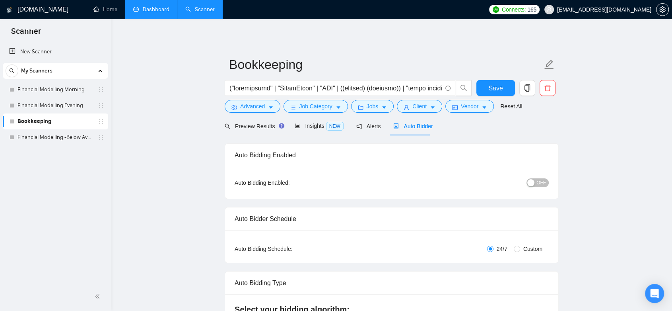
radio input "false"
radio input "true"
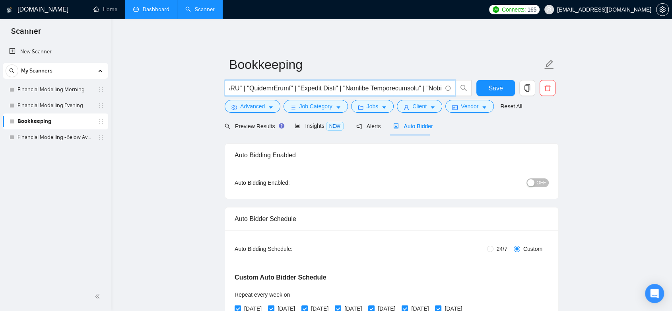
scroll to position [0, 3285]
drag, startPoint x: 231, startPoint y: 89, endPoint x: 452, endPoint y: 88, distance: 220.3
click at [452, 88] on span at bounding box center [340, 88] width 231 height 16
click at [305, 107] on span "Job Category" at bounding box center [315, 106] width 33 height 9
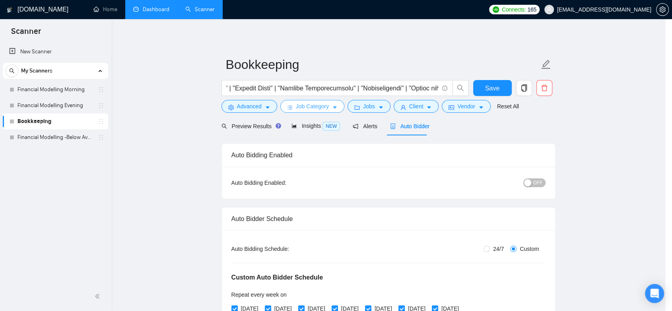
scroll to position [0, 0]
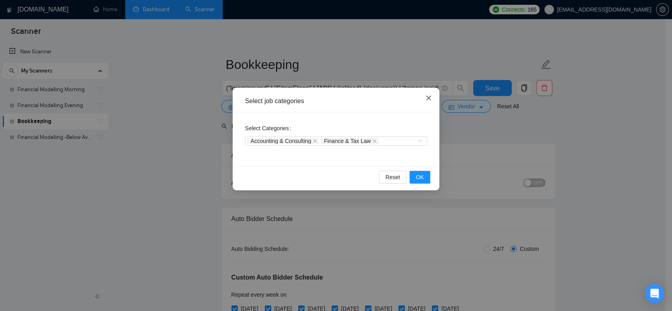
click at [428, 96] on icon "close" at bounding box center [428, 98] width 6 height 6
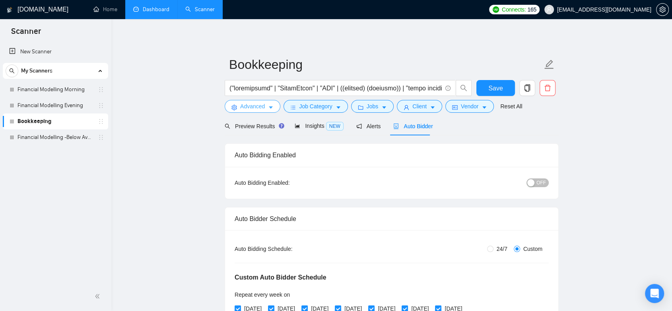
click at [239, 107] on button "Advanced" at bounding box center [253, 106] width 56 height 13
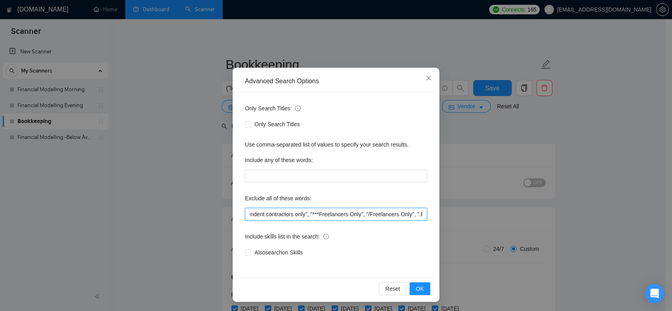
scroll to position [0, 1892]
drag, startPoint x: 291, startPoint y: 215, endPoint x: 435, endPoint y: 218, distance: 144.4
click at [435, 218] on div "Advanced Search Options Only Search Titles: Only Search Titles Use comma-separa…" at bounding box center [336, 185] width 207 height 234
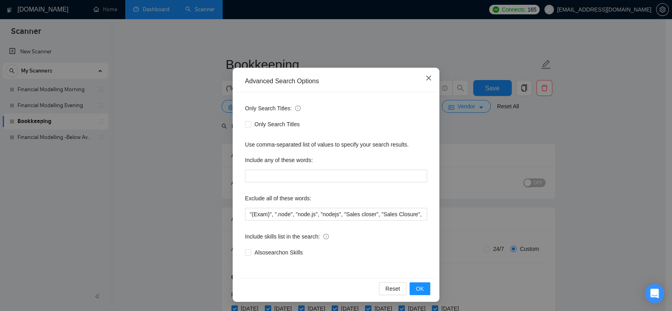
click at [425, 76] on icon "close" at bounding box center [428, 78] width 6 height 6
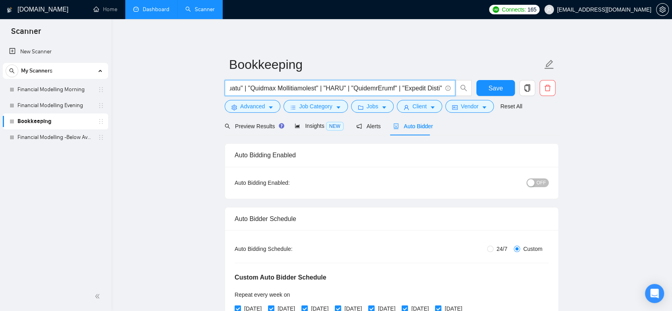
scroll to position [0, 3285]
drag, startPoint x: 236, startPoint y: 87, endPoint x: 466, endPoint y: 95, distance: 230.8
click at [466, 95] on span at bounding box center [348, 88] width 247 height 16
click at [505, 124] on div "Preview Results Insights NEW Alerts Auto Bidder" at bounding box center [392, 126] width 334 height 19
drag, startPoint x: 230, startPoint y: 88, endPoint x: 530, endPoint y: 88, distance: 299.8
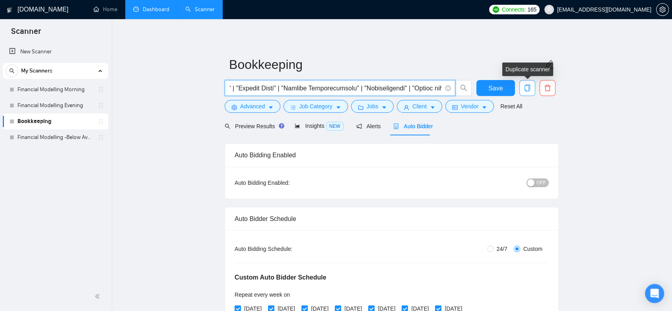
click at [530, 88] on div "Save" at bounding box center [390, 90] width 334 height 20
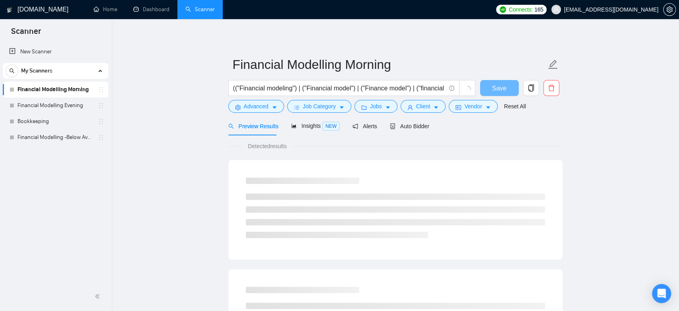
click at [635, 10] on span "kridharsolutions@gmail.com" at bounding box center [611, 10] width 94 height 0
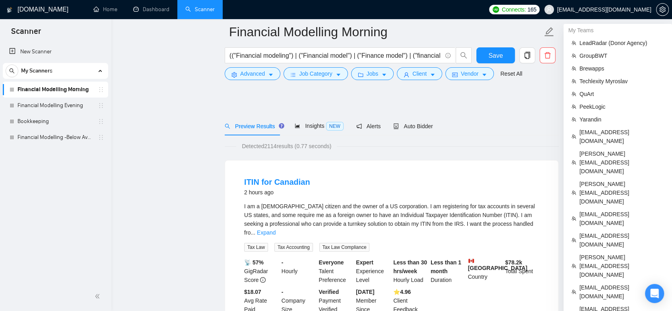
scroll to position [44, 0]
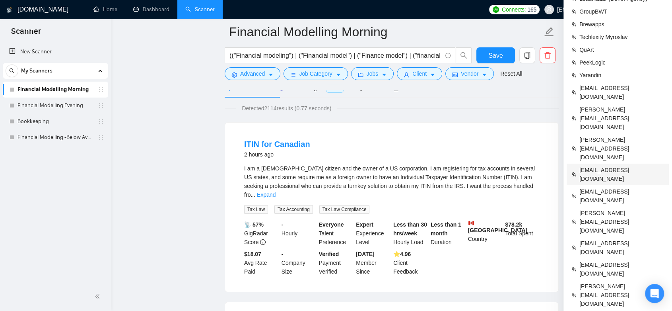
drag, startPoint x: 621, startPoint y: 239, endPoint x: 641, endPoint y: 173, distance: 69.4
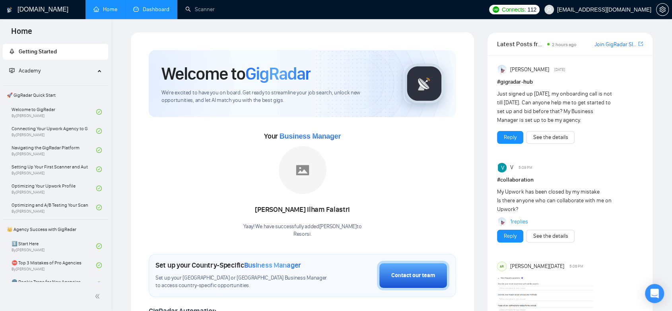
click at [148, 8] on link "Dashboard" at bounding box center [151, 9] width 36 height 7
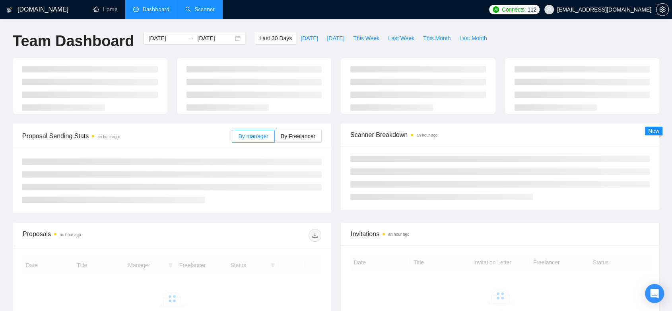
click at [199, 13] on link "Scanner" at bounding box center [199, 9] width 29 height 7
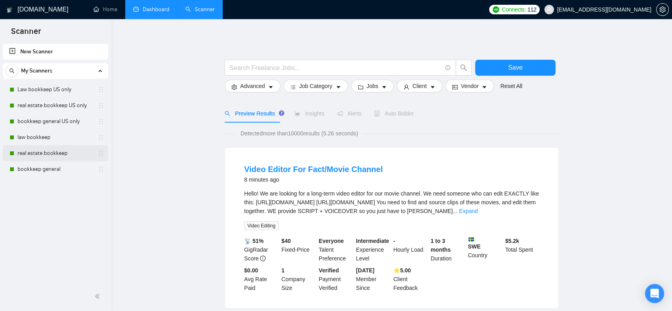
click at [72, 156] on link "real estate bookkeep" at bounding box center [55, 153] width 76 height 16
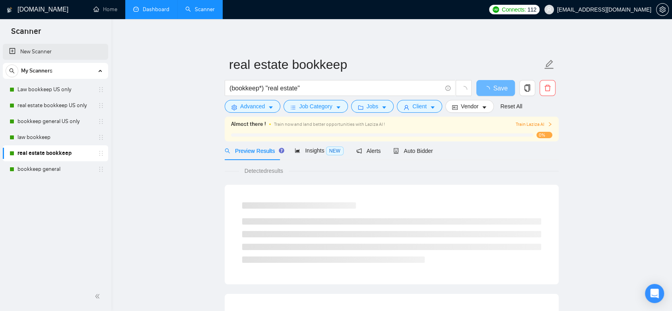
click at [22, 51] on link "New Scanner" at bounding box center [55, 52] width 93 height 16
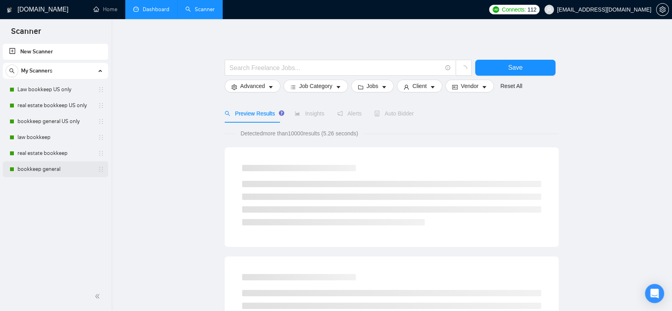
click at [53, 167] on link "bookkeep general" at bounding box center [55, 169] width 76 height 16
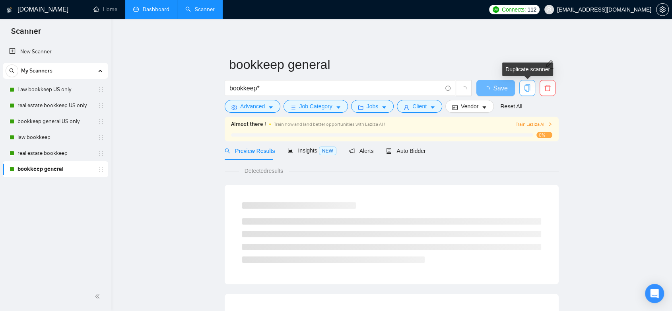
click at [528, 87] on icon "copy" at bounding box center [527, 87] width 7 height 7
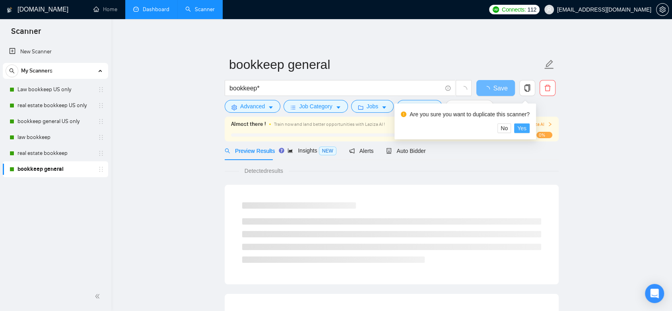
click at [518, 129] on span "Yes" at bounding box center [521, 128] width 9 height 9
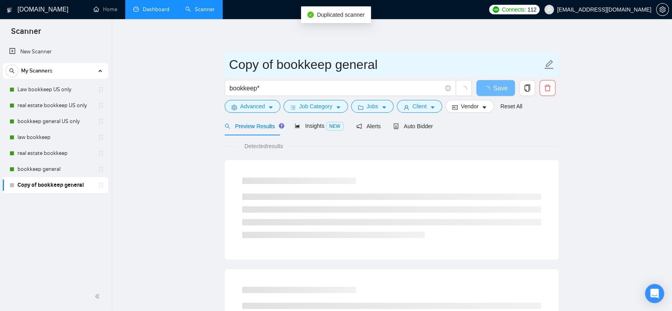
drag, startPoint x: 399, startPoint y: 71, endPoint x: 225, endPoint y: 67, distance: 174.6
click at [225, 67] on span "Copy of bookkeep general" at bounding box center [392, 64] width 334 height 25
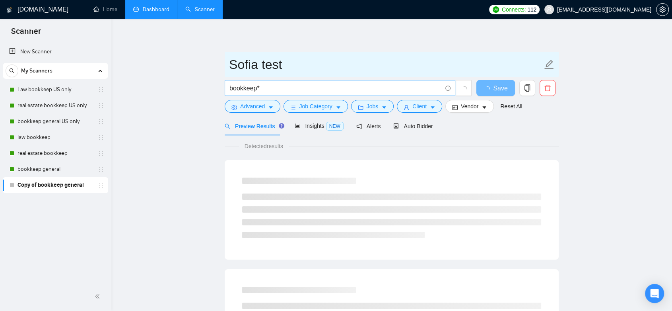
type input "Sofia test"
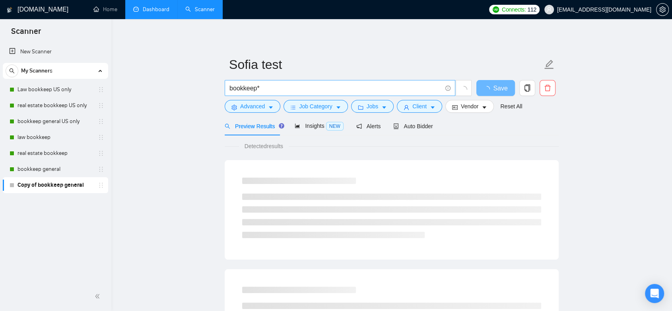
click at [278, 87] on input "bookkeep*" at bounding box center [335, 88] width 212 height 10
drag, startPoint x: 278, startPoint y: 87, endPoint x: 223, endPoint y: 88, distance: 55.3
paste input "("bookkeeping" | "QuickBooks" | "QBO" | ((account) (reconcil)) | "small busines…"
drag, startPoint x: 288, startPoint y: 88, endPoint x: 183, endPoint y: 88, distance: 104.2
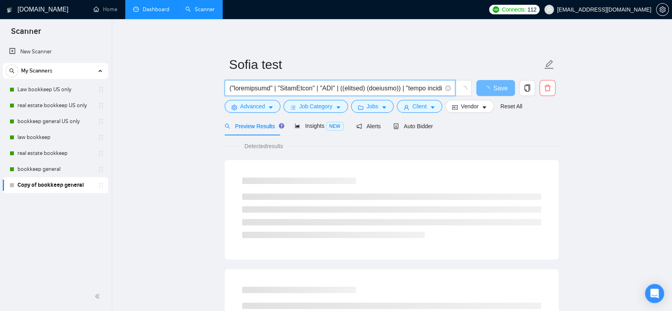
click at [273, 85] on input "text" at bounding box center [335, 88] width 212 height 10
click at [235, 88] on input "text" at bounding box center [335, 88] width 212 height 10
drag, startPoint x: 343, startPoint y: 88, endPoint x: 410, endPoint y: 90, distance: 67.6
click at [410, 90] on input "text" at bounding box center [335, 88] width 212 height 10
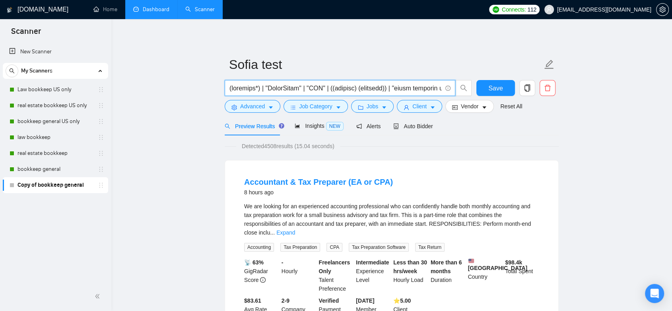
click at [365, 89] on input "text" at bounding box center [335, 88] width 212 height 10
click at [389, 85] on input "text" at bounding box center [335, 88] width 212 height 10
drag, startPoint x: 396, startPoint y: 91, endPoint x: 335, endPoint y: 87, distance: 60.9
click at [335, 87] on input "text" at bounding box center [335, 88] width 212 height 10
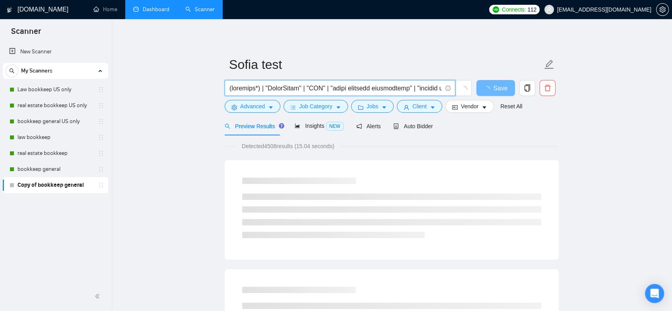
drag, startPoint x: 378, startPoint y: 89, endPoint x: 411, endPoint y: 89, distance: 32.6
click at [411, 89] on input "text" at bounding box center [335, 88] width 212 height 10
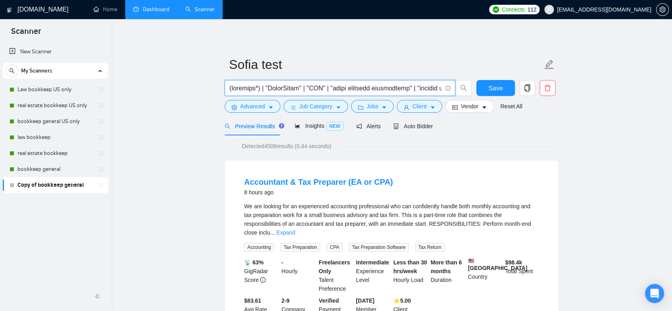
click at [334, 87] on input "text" at bounding box center [335, 88] width 212 height 10
drag, startPoint x: 359, startPoint y: 88, endPoint x: 424, endPoint y: 92, distance: 65.0
click at [424, 92] on input "text" at bounding box center [335, 88] width 212 height 10
type input "(bookkeep*) | "QuickBooks" | "QBO" ("small business bookkeeping" | "startup acc…"
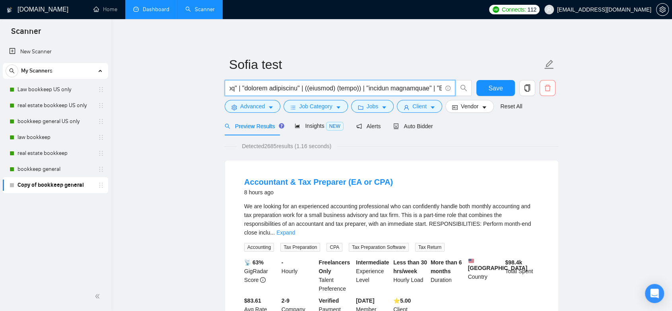
click at [554, 91] on span "delete" at bounding box center [547, 87] width 15 height 7
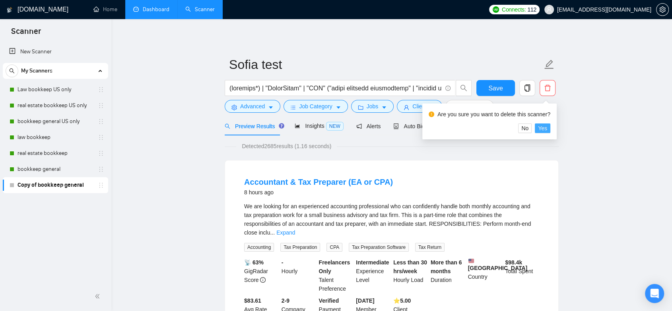
click at [536, 126] on button "Yes" at bounding box center [543, 128] width 16 height 10
